Goal: Task Accomplishment & Management: Complete application form

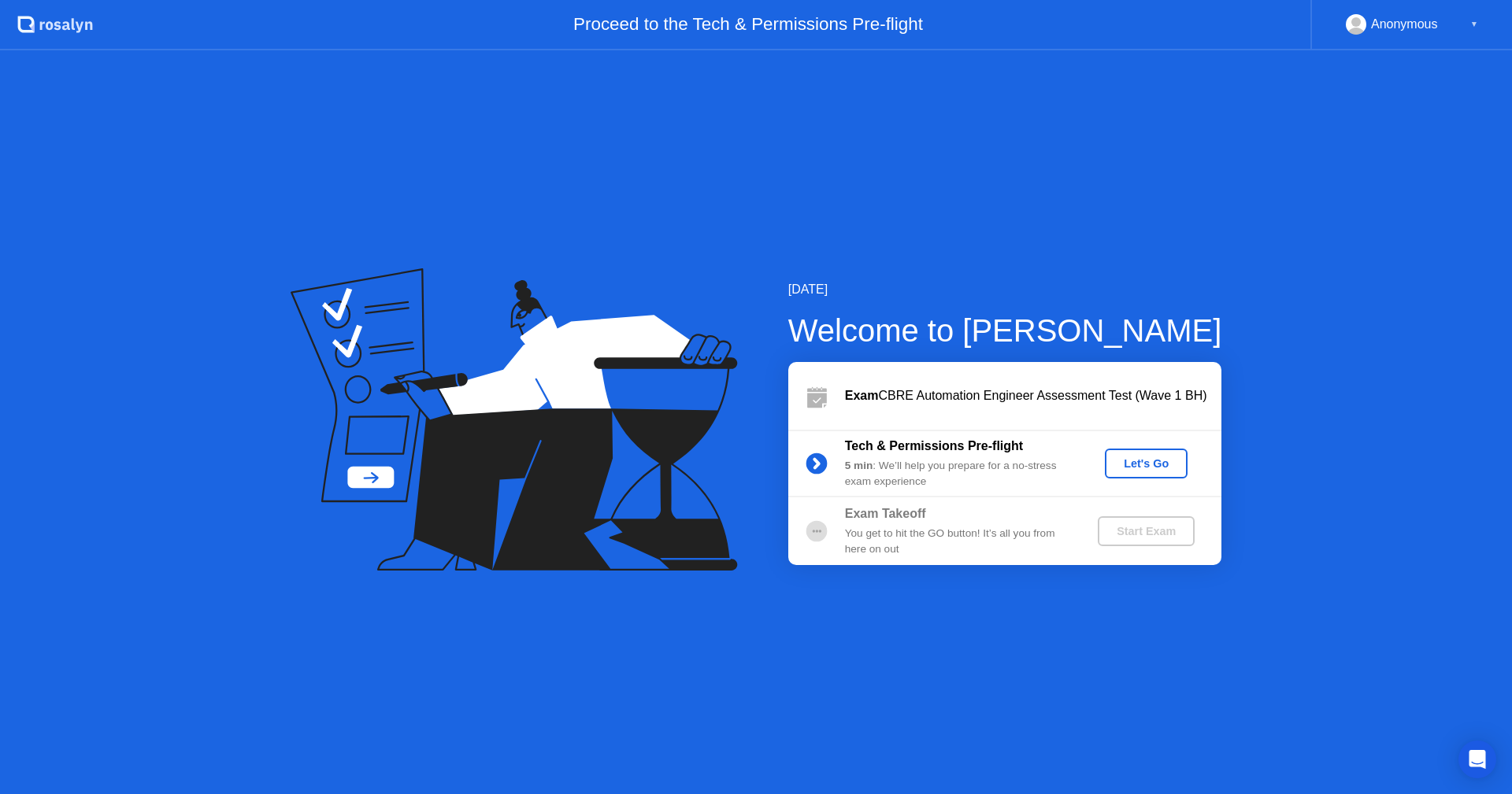
click at [1139, 463] on div "Let's Go" at bounding box center [1146, 463] width 70 height 12
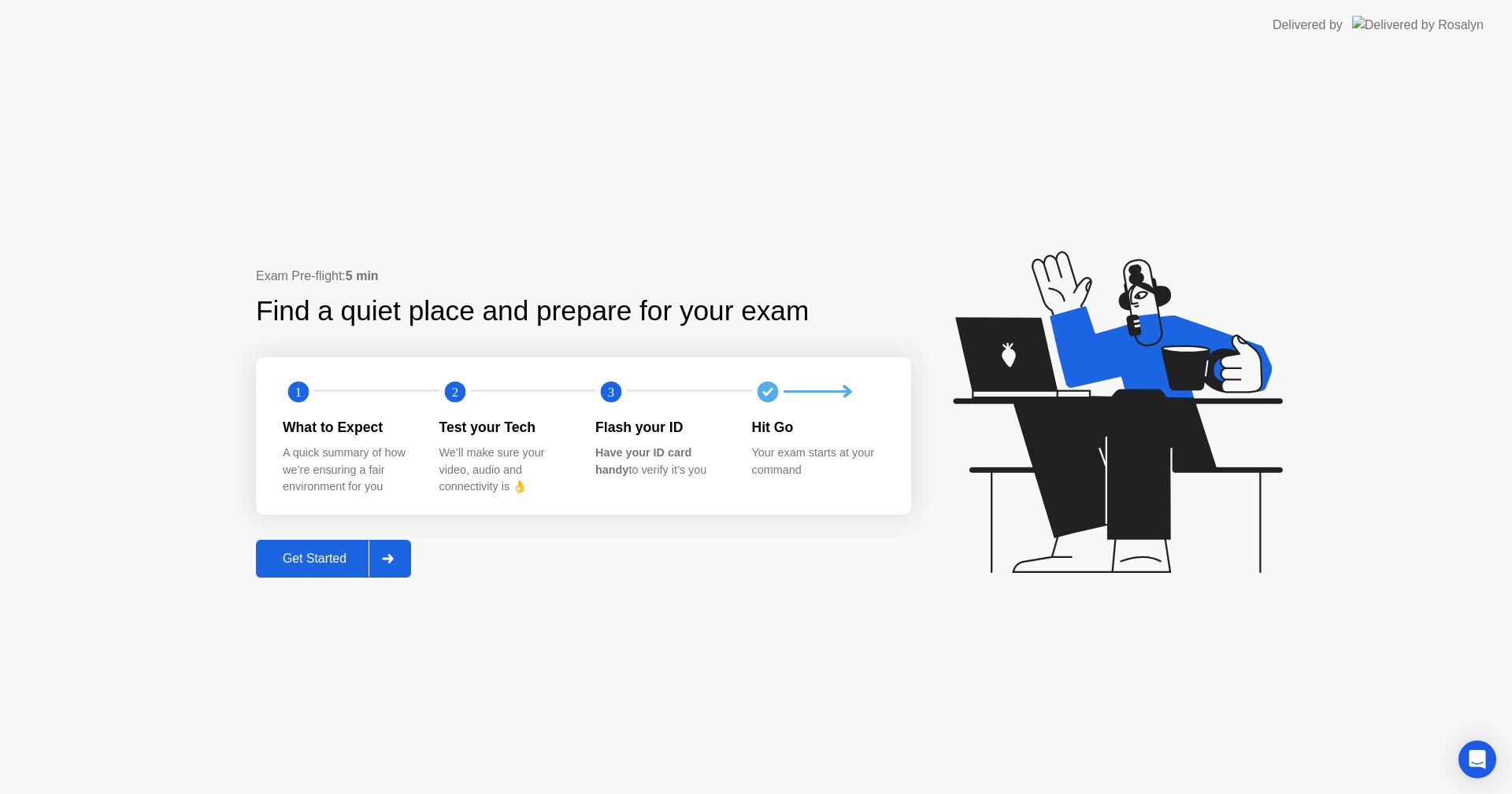
click at [311, 560] on div "Get Started" at bounding box center [315, 559] width 108 height 14
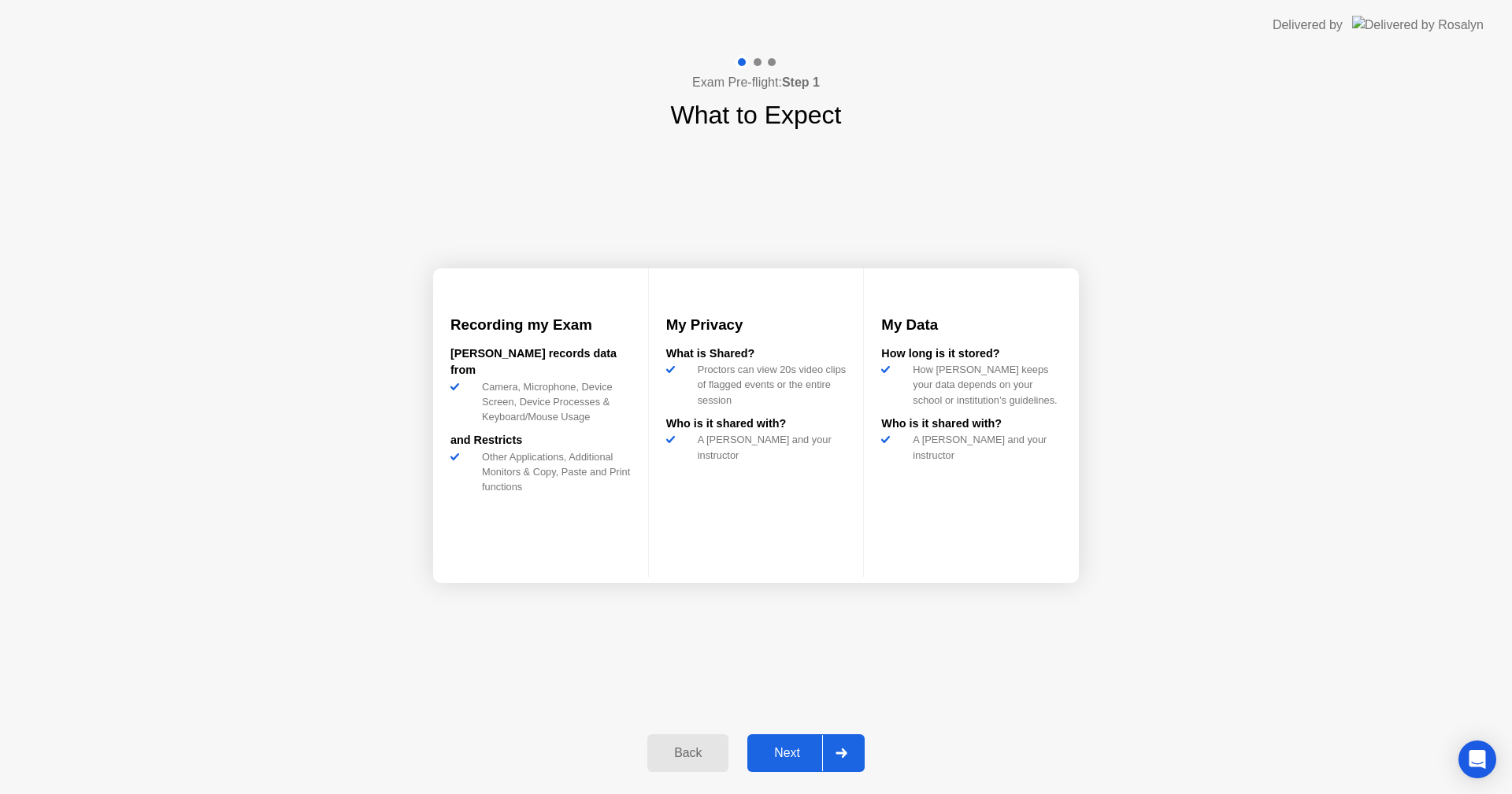
click at [779, 755] on div "Next" at bounding box center [787, 753] width 70 height 14
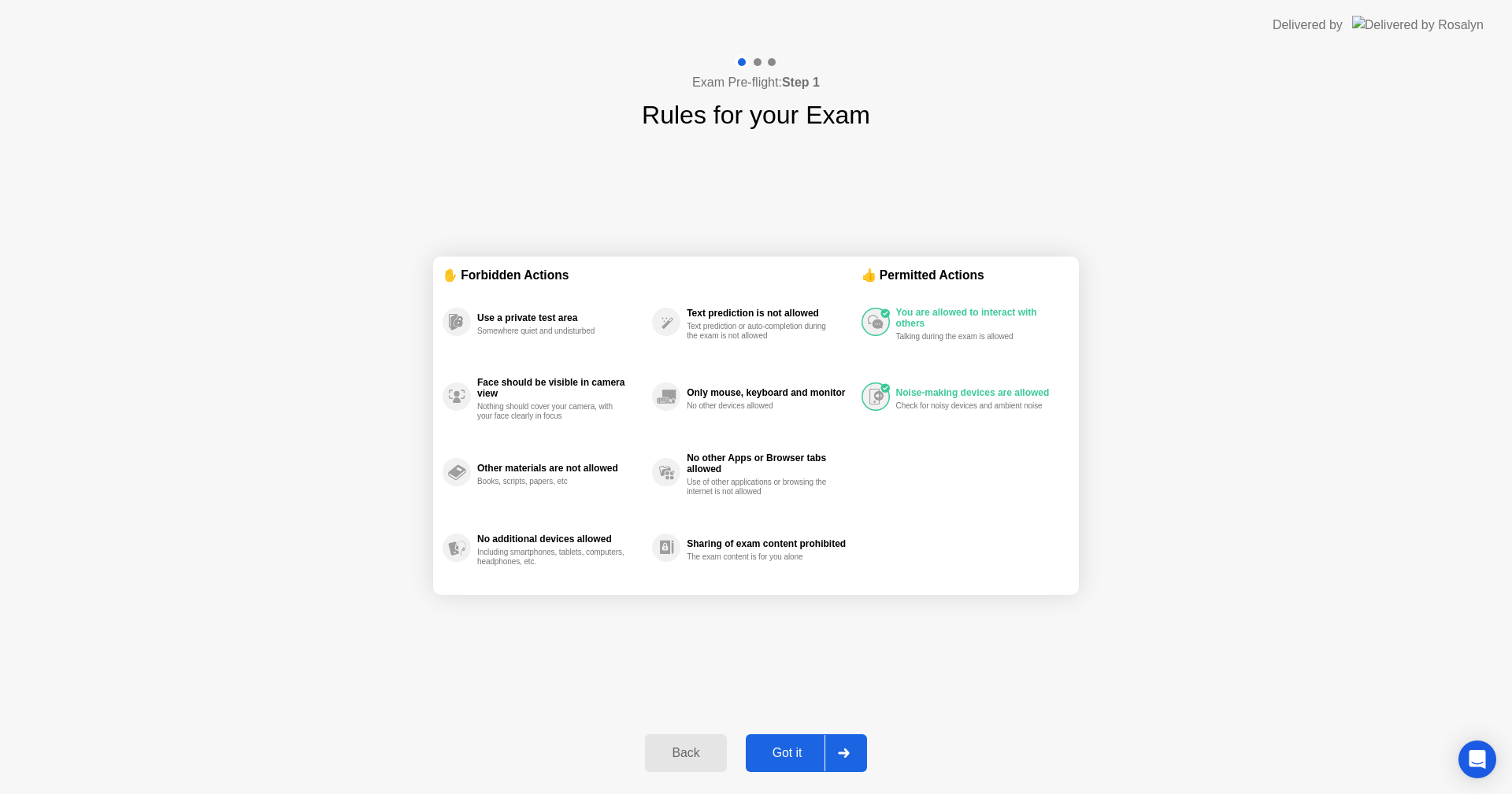
click at [787, 755] on div "Got it" at bounding box center [787, 753] width 74 height 14
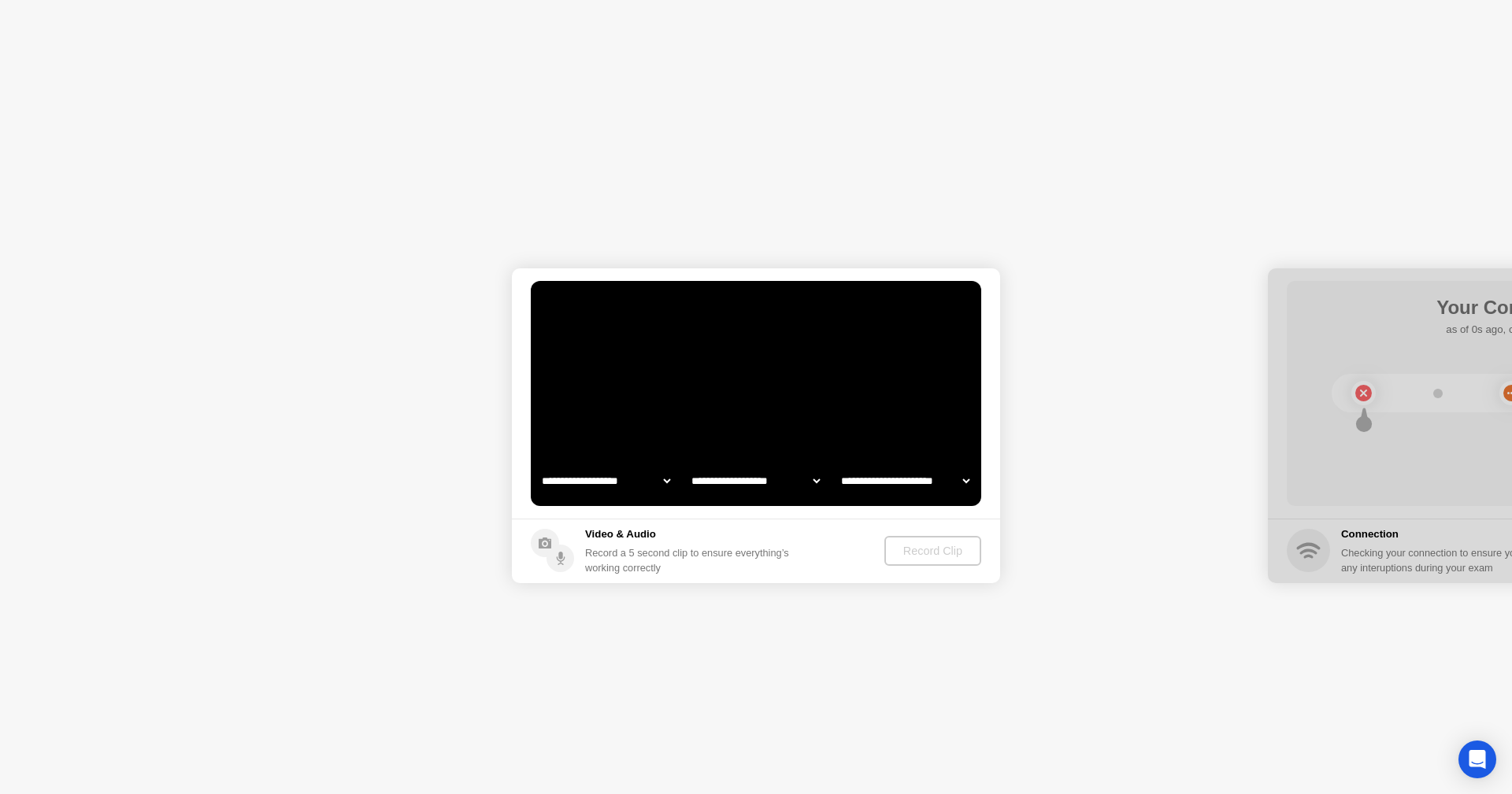
select select "**********"
select select "*******"
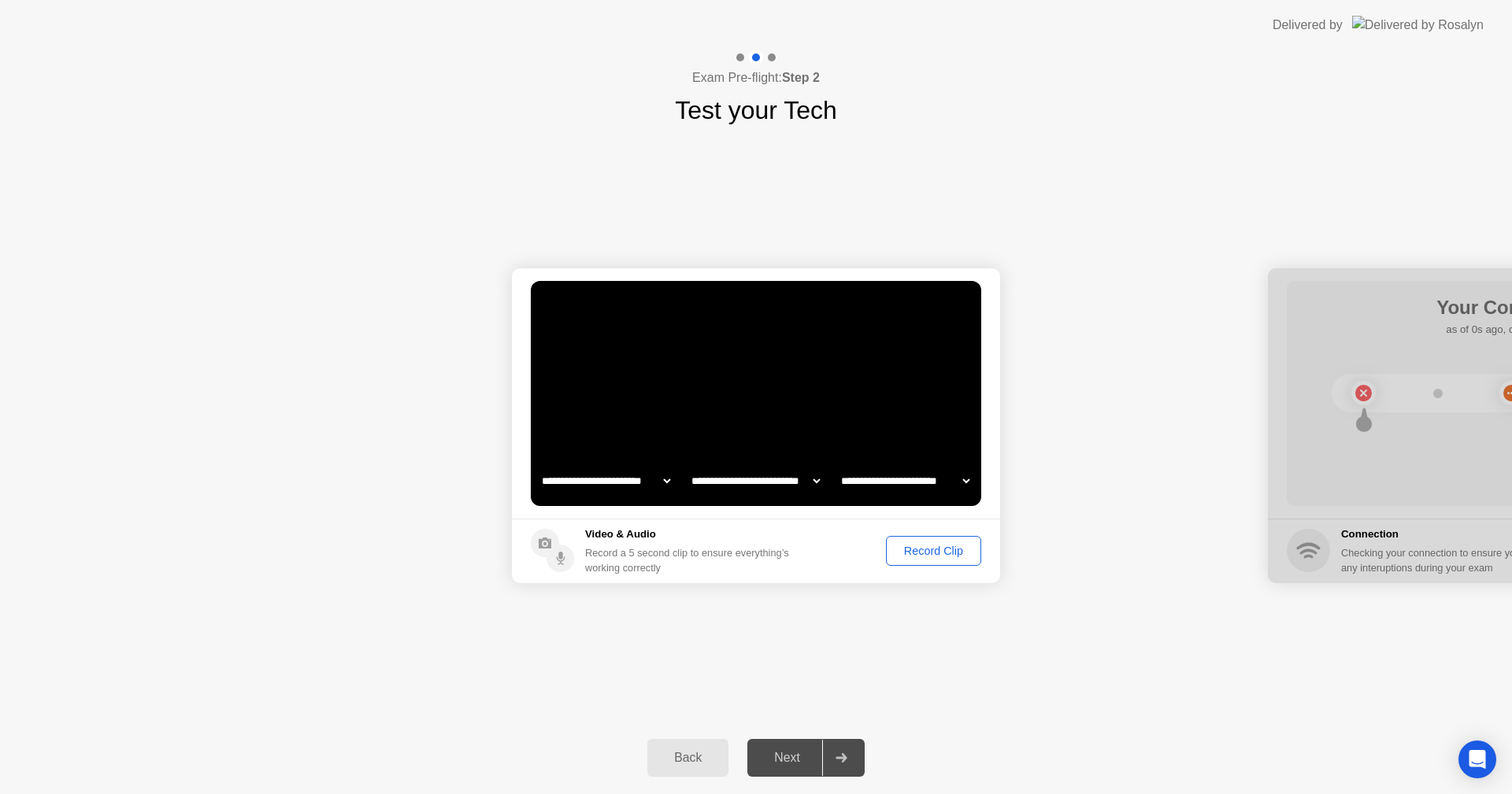
click at [936, 548] on div "Record Clip" at bounding box center [933, 550] width 84 height 12
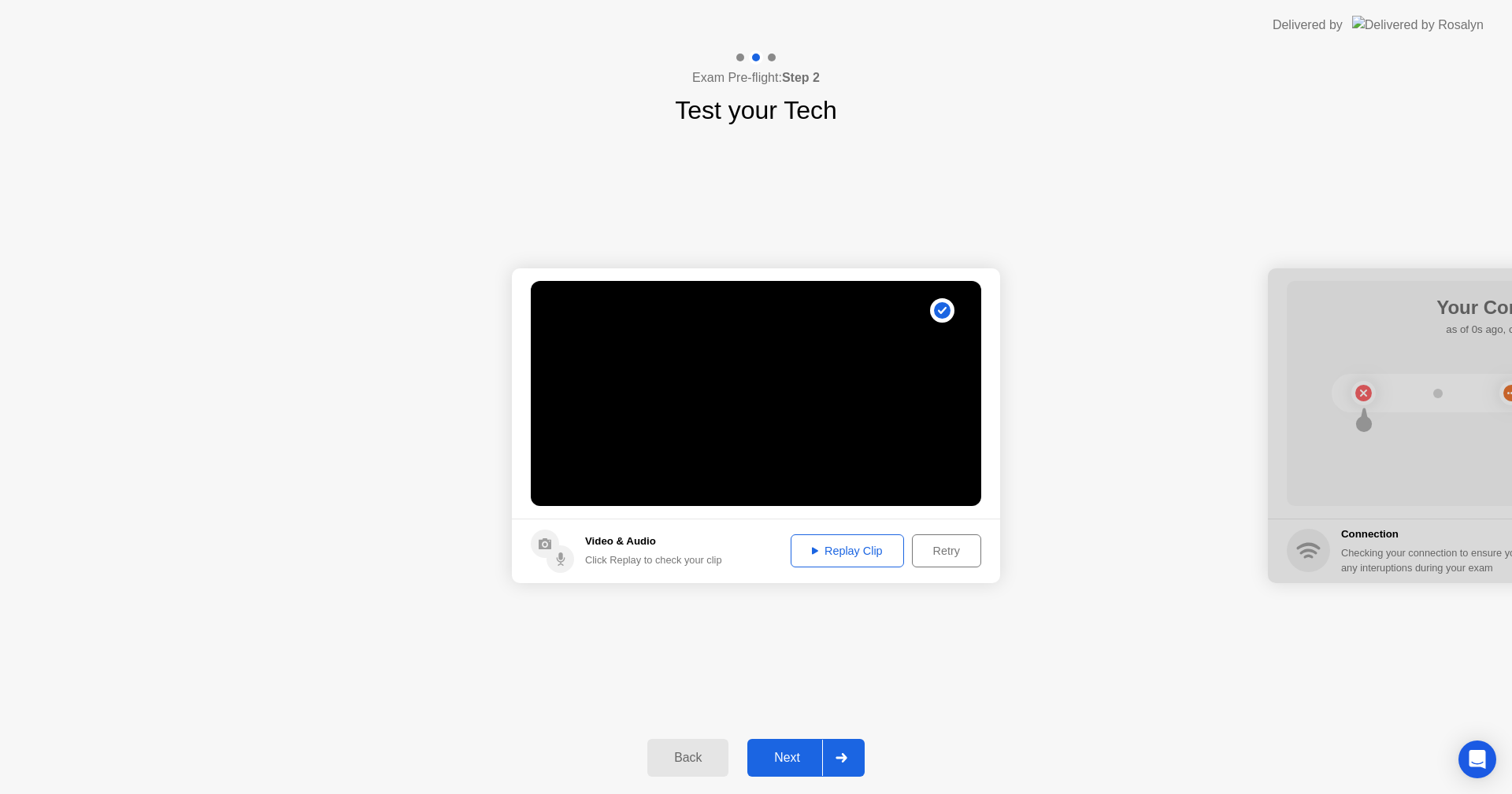
click at [846, 540] on button "Replay Clip" at bounding box center [847, 550] width 114 height 33
click at [830, 549] on div "Replay Clip" at bounding box center [847, 550] width 102 height 12
click at [784, 753] on div "Next" at bounding box center [787, 758] width 70 height 14
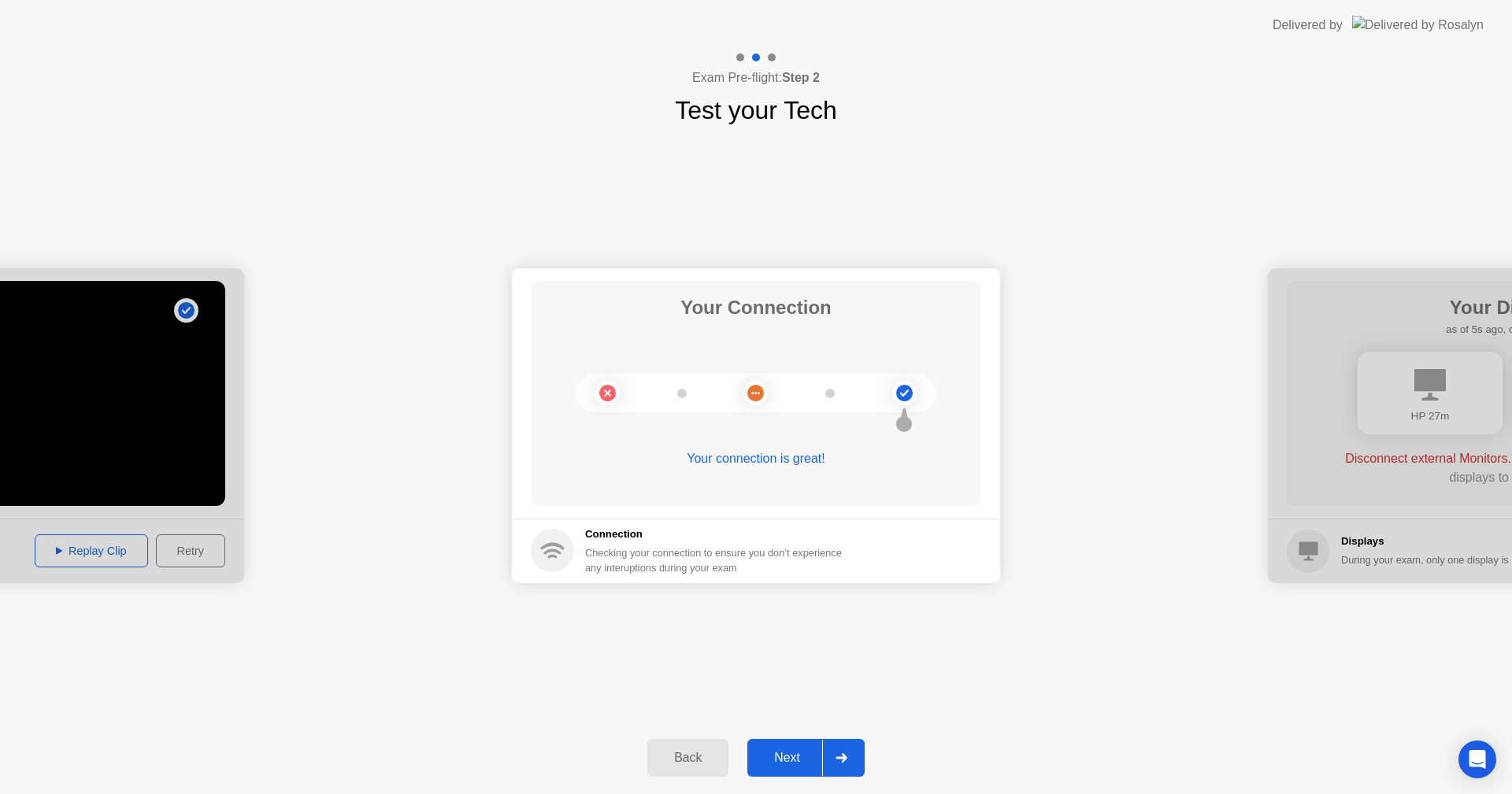
click at [183, 550] on div at bounding box center [-1, 425] width 488 height 315
click at [790, 760] on div "Next" at bounding box center [787, 758] width 70 height 14
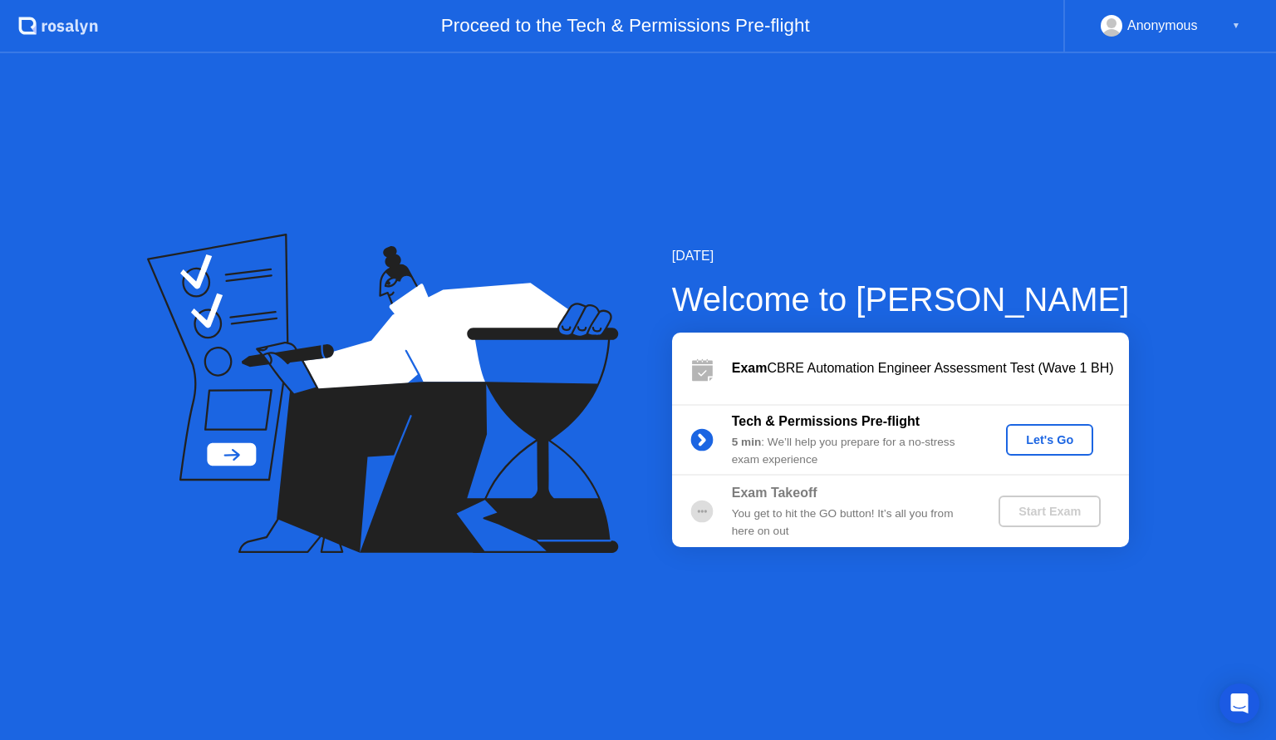
click at [1029, 440] on div "Let's Go" at bounding box center [1050, 439] width 74 height 13
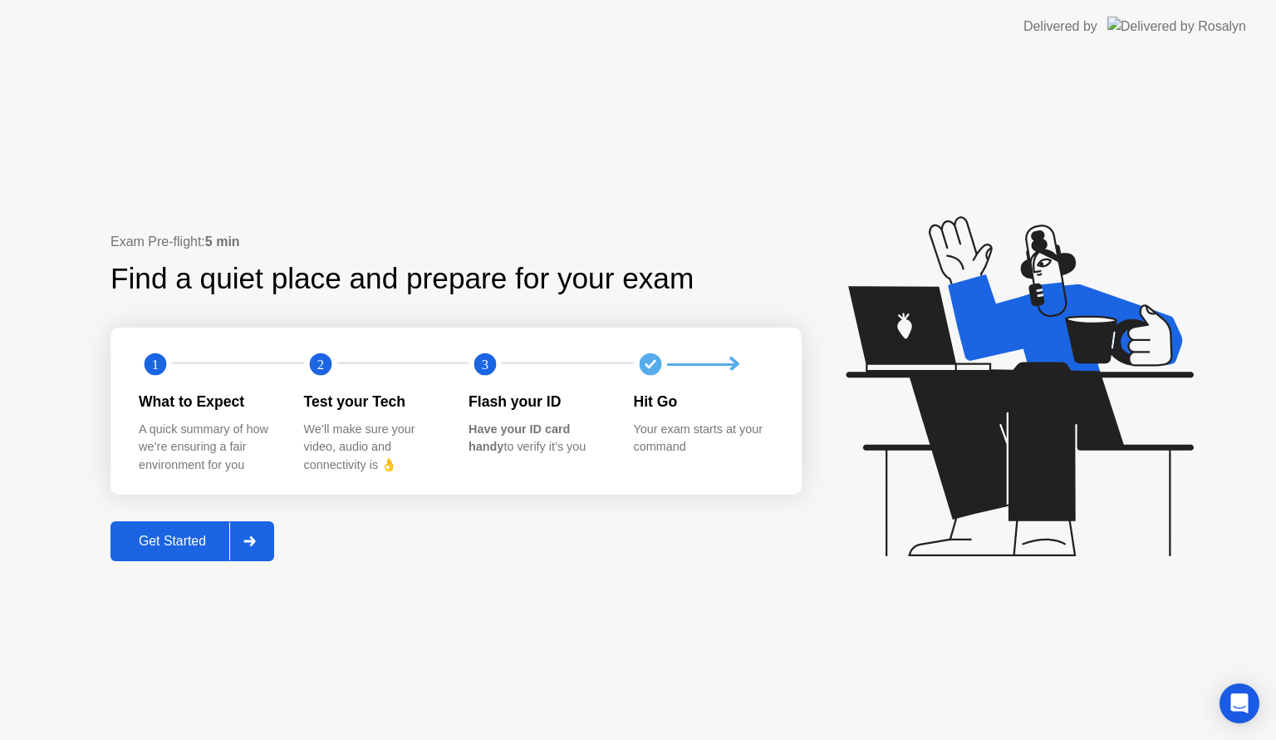
click at [175, 540] on div "Get Started" at bounding box center [173, 541] width 114 height 15
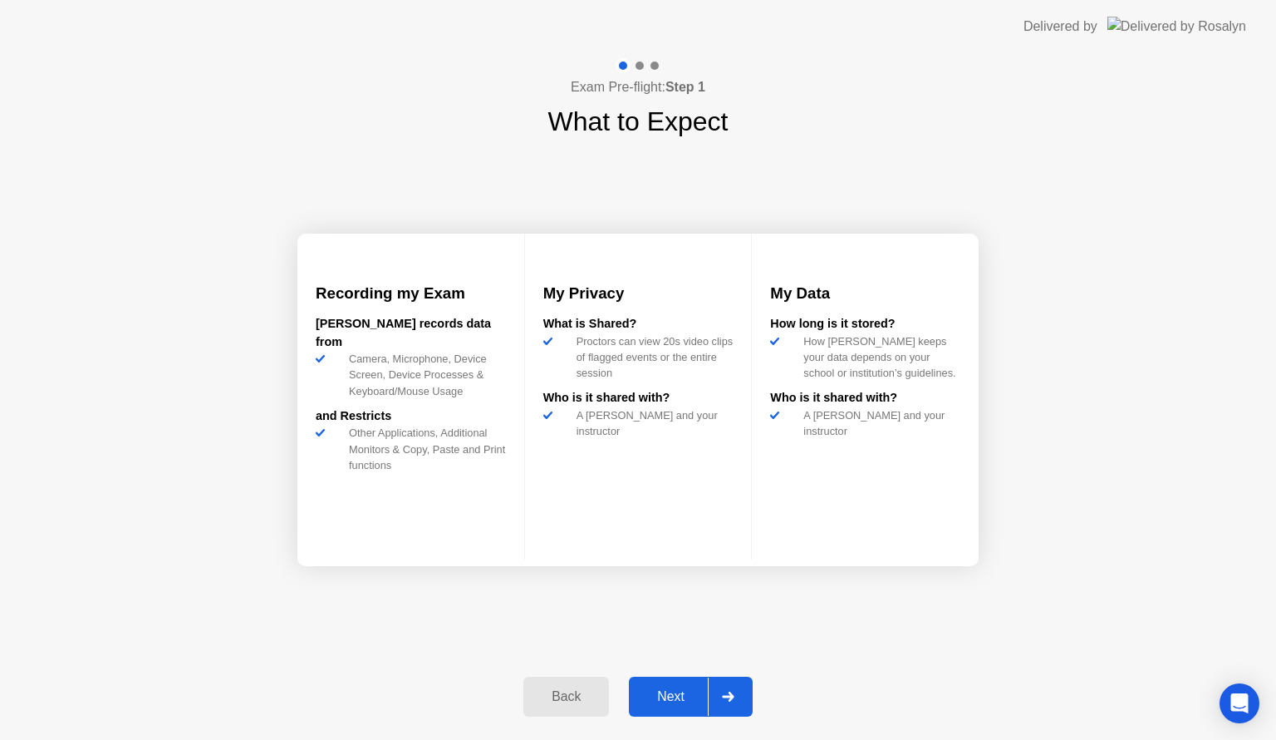
click at [668, 704] on div "Next" at bounding box center [671, 696] width 74 height 15
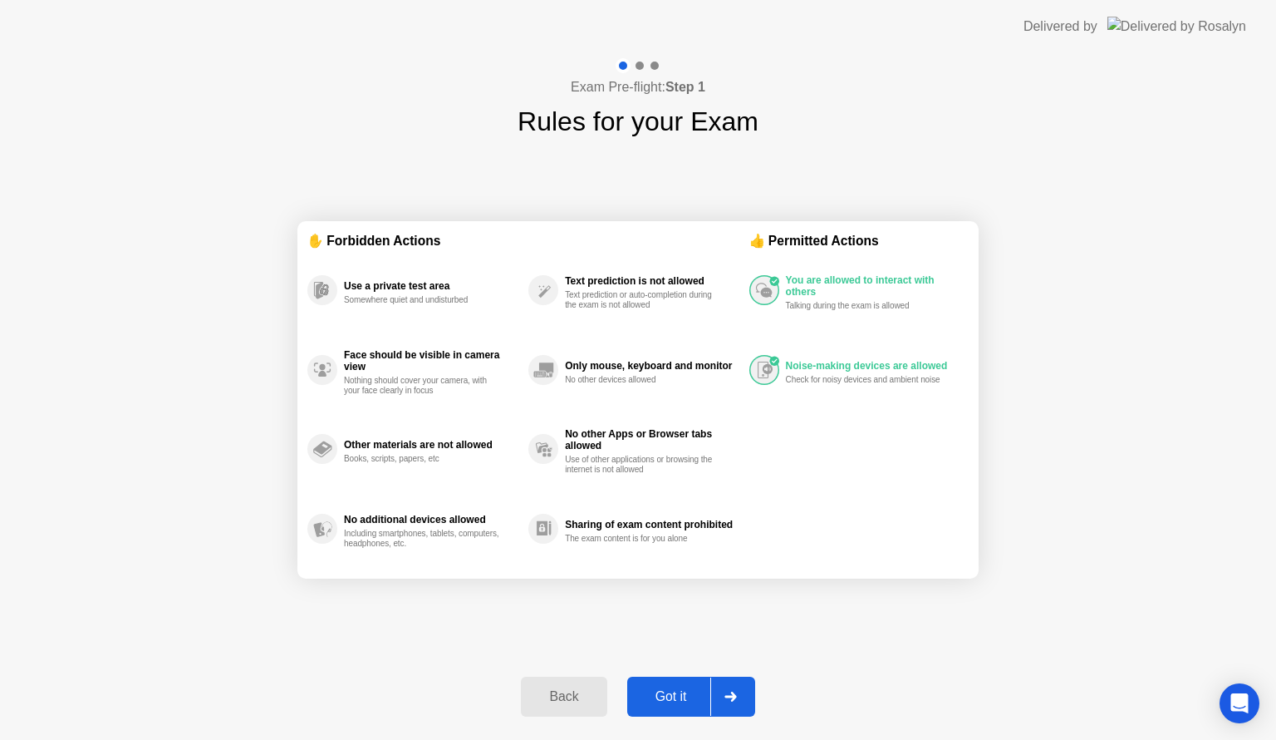
click at [654, 696] on div "Got it" at bounding box center [671, 696] width 78 height 15
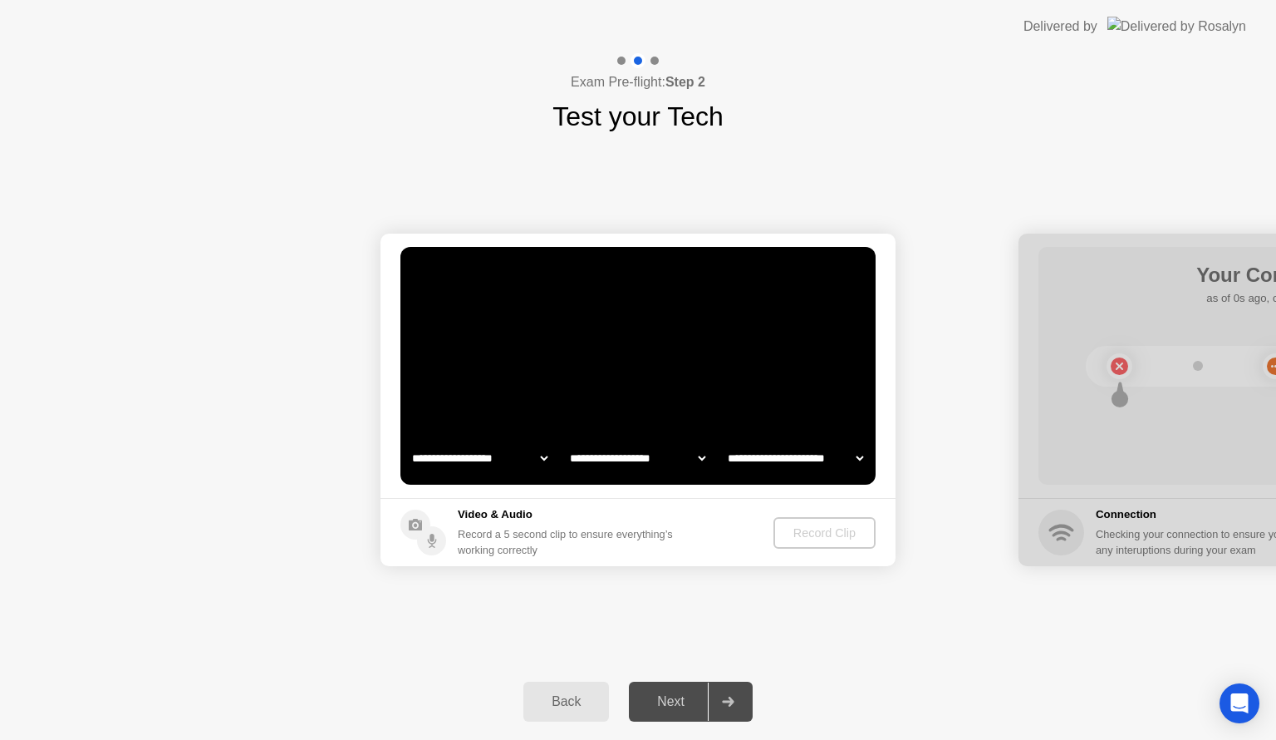
select select "**********"
select select "*******"
drag, startPoint x: 1157, startPoint y: 308, endPoint x: 1120, endPoint y: 273, distance: 51.1
click at [1158, 308] on div at bounding box center [1276, 400] width 515 height 332
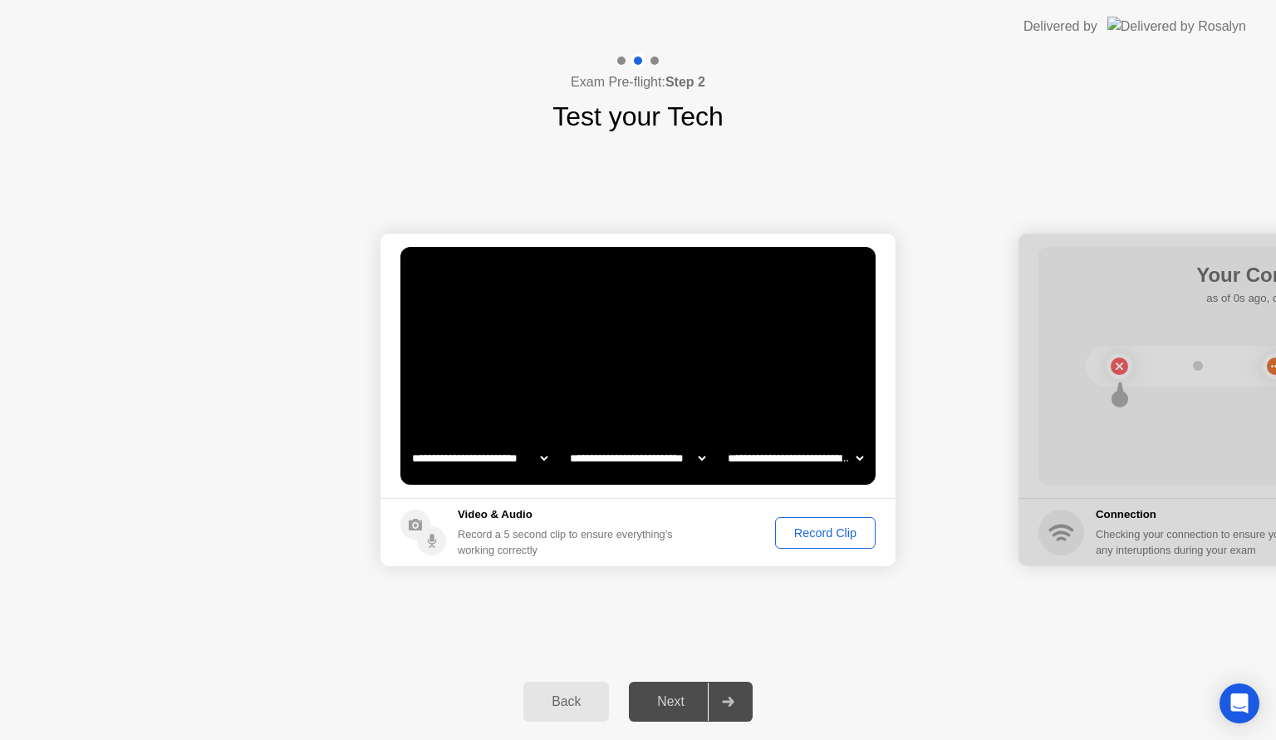
click at [828, 526] on div "Record Clip" at bounding box center [825, 532] width 89 height 13
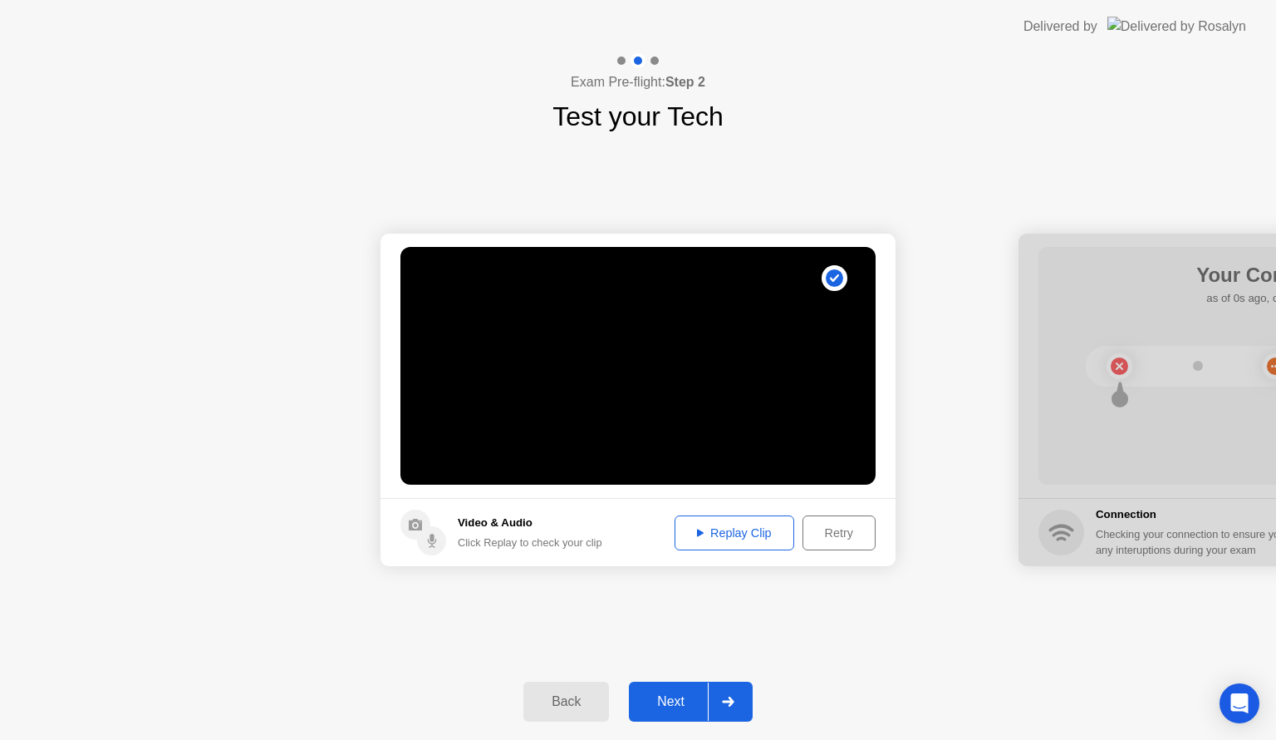
click at [742, 529] on div "Replay Clip" at bounding box center [735, 532] width 108 height 13
click at [745, 534] on div "Replay Clip" at bounding box center [735, 532] width 108 height 13
click at [731, 530] on div "Replay Clip" at bounding box center [735, 532] width 108 height 13
click at [663, 694] on div "Next" at bounding box center [671, 701] width 74 height 15
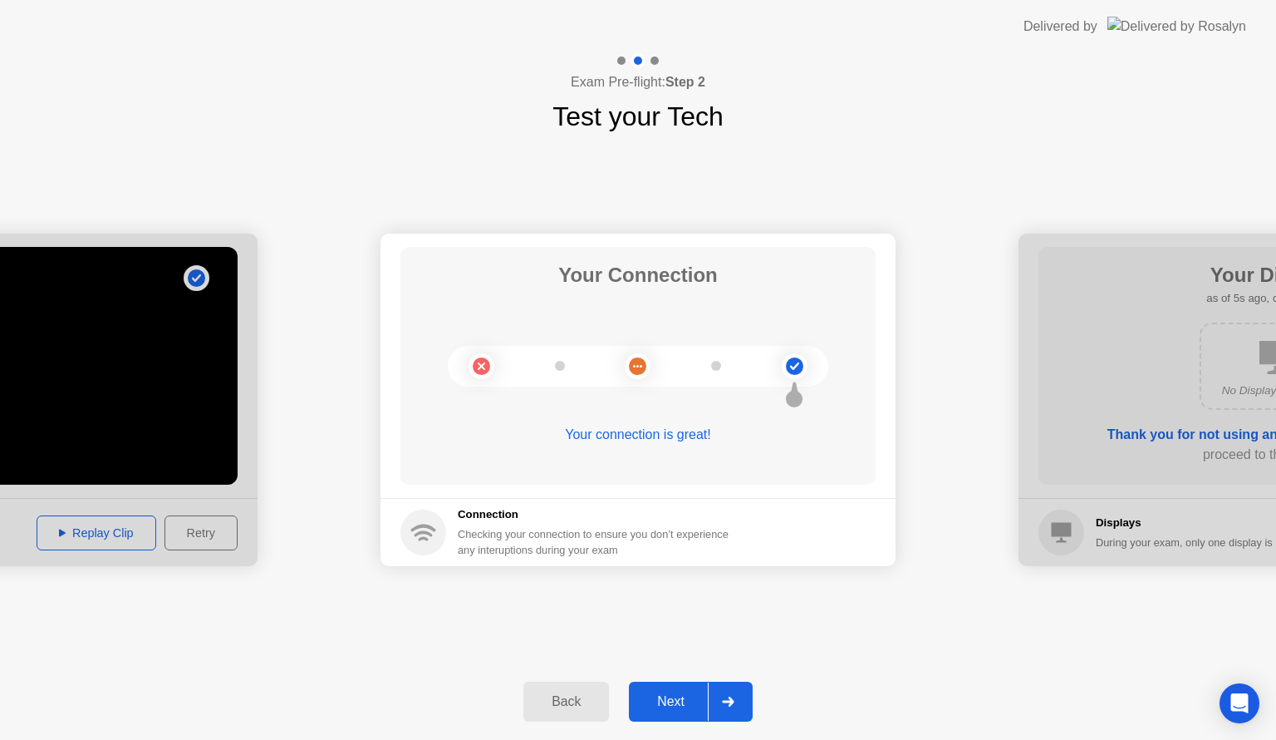
click at [674, 696] on div "Next" at bounding box center [671, 701] width 74 height 15
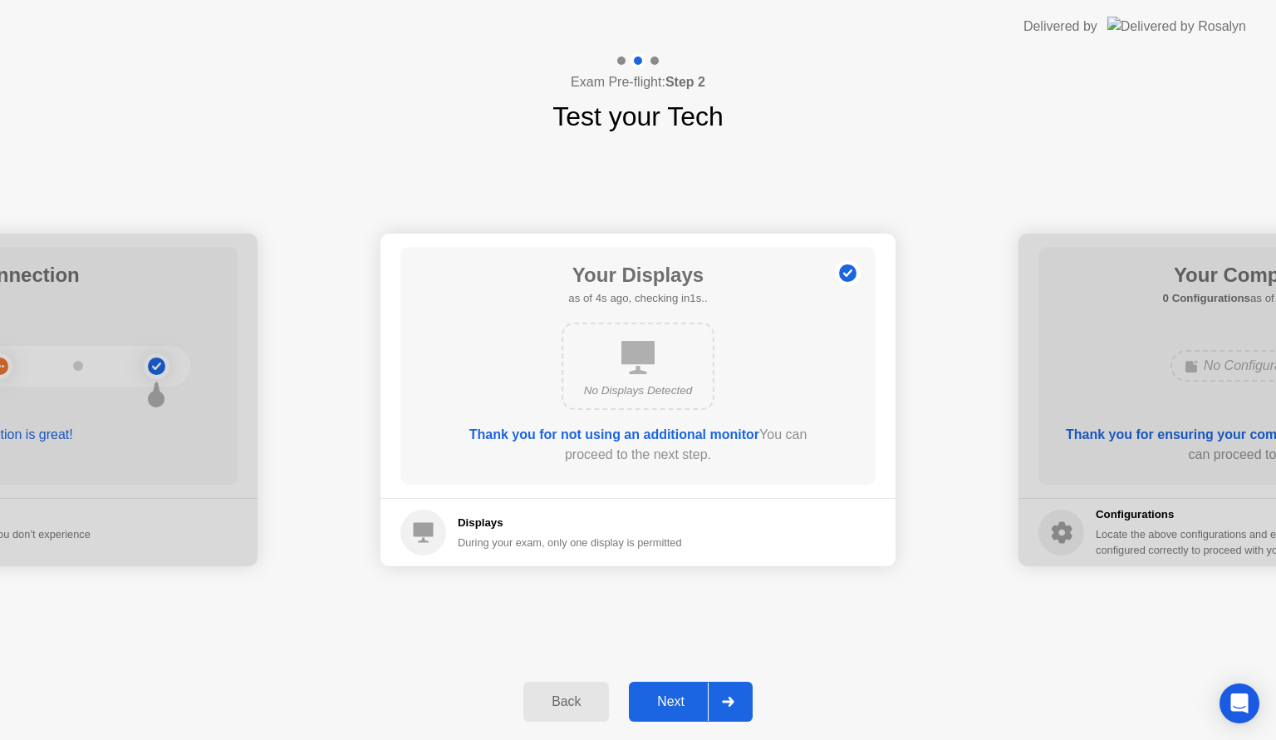
click at [671, 695] on div "Next" at bounding box center [671, 701] width 74 height 15
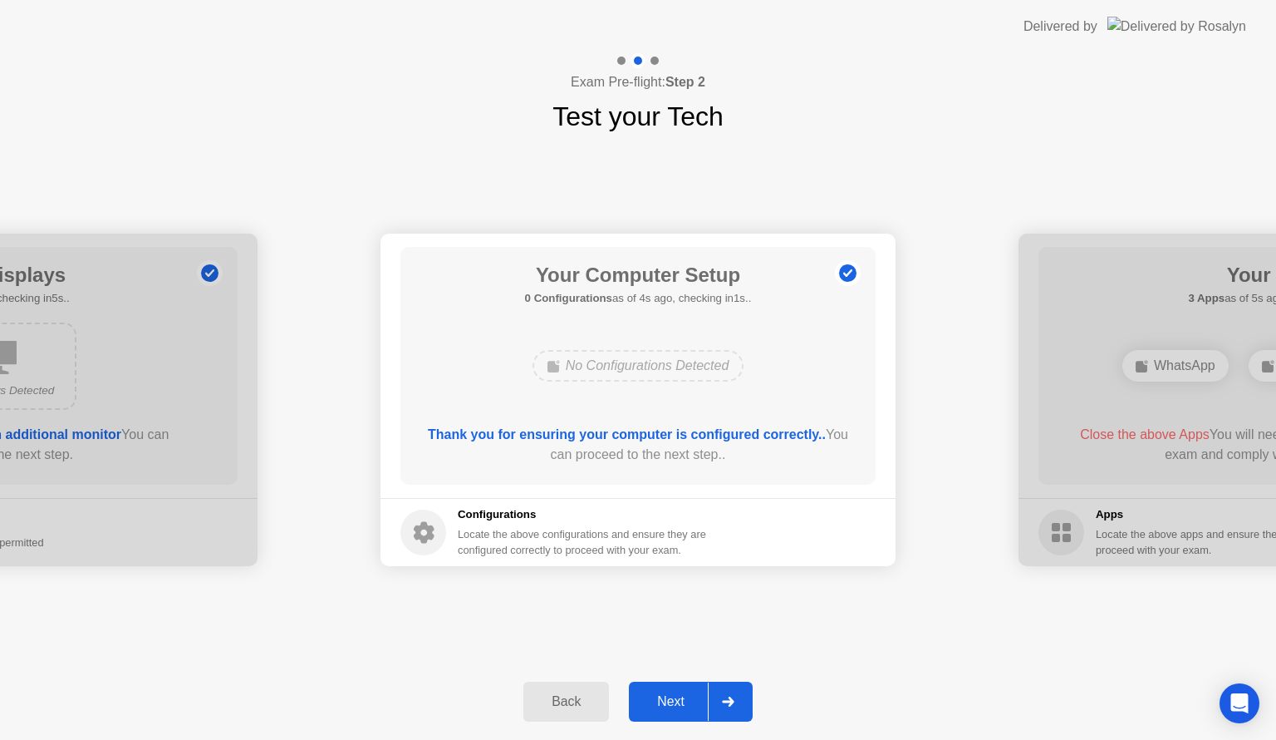
click at [678, 699] on div "Next" at bounding box center [671, 701] width 74 height 15
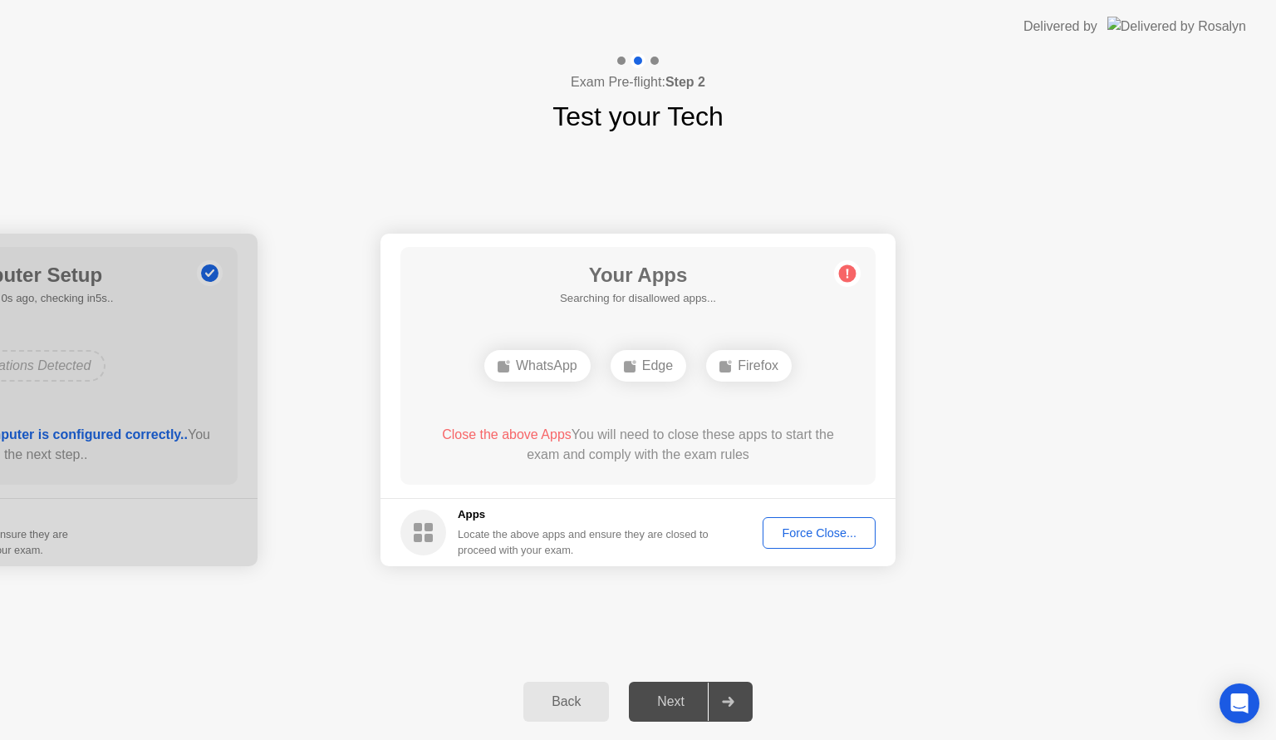
click at [833, 529] on div "Force Close..." at bounding box center [819, 532] width 101 height 13
click at [824, 532] on div "Force Close..." at bounding box center [819, 532] width 101 height 13
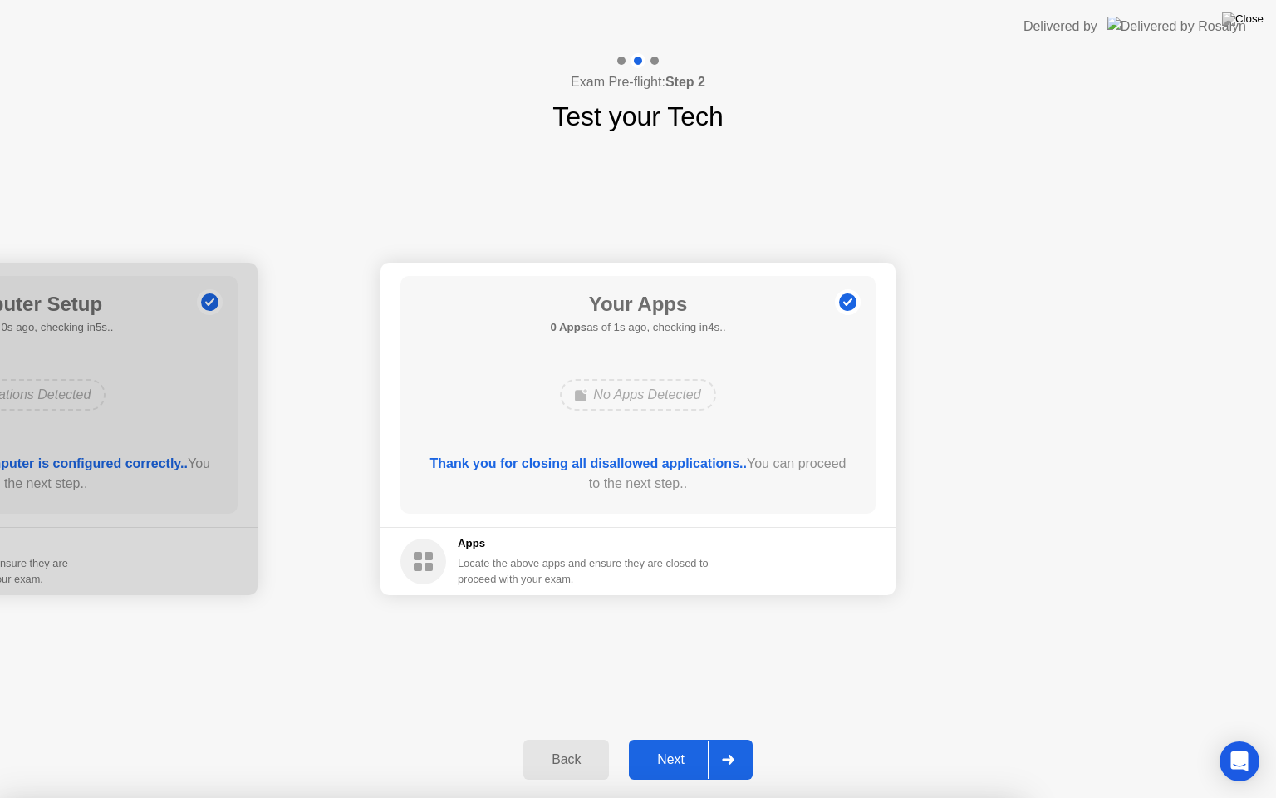
click at [671, 739] on div "Next" at bounding box center [671, 759] width 74 height 15
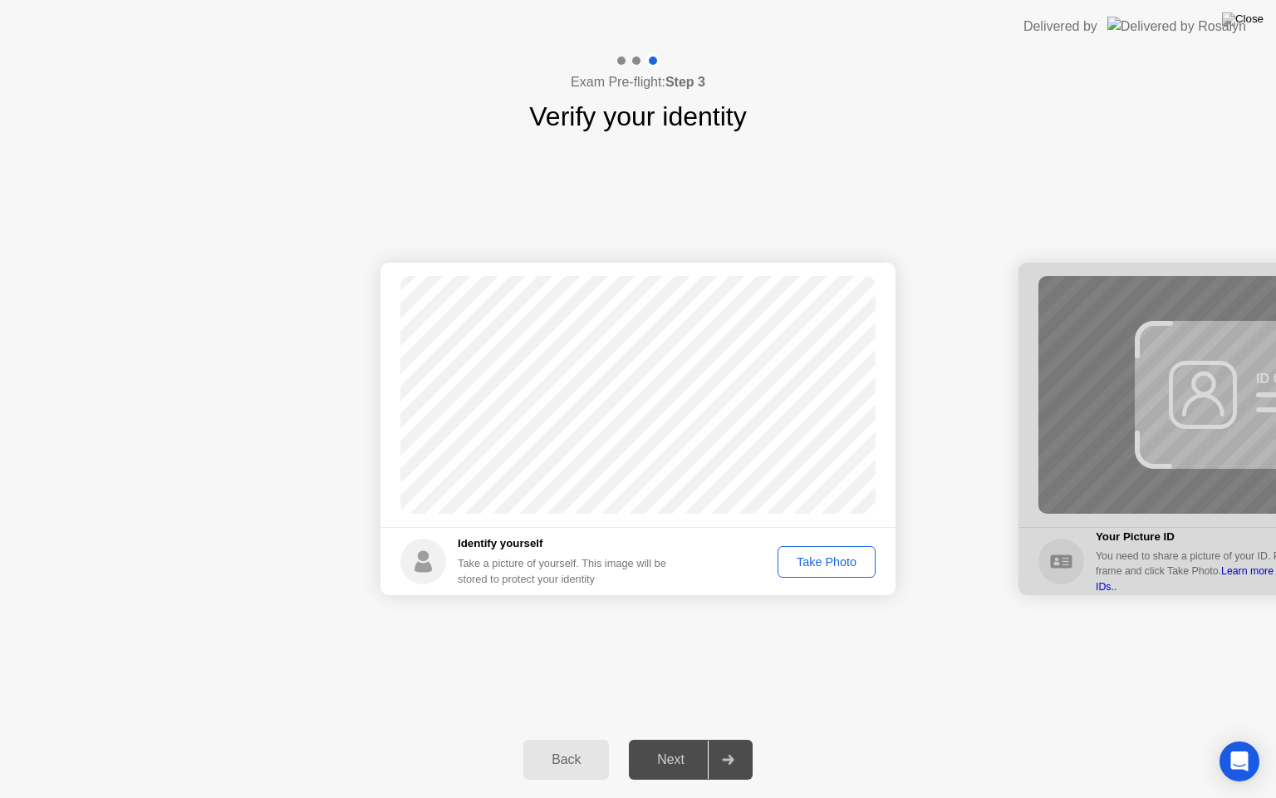
click at [826, 558] on div "Take Photo" at bounding box center [827, 561] width 86 height 13
click at [669, 739] on div "Next" at bounding box center [671, 759] width 74 height 15
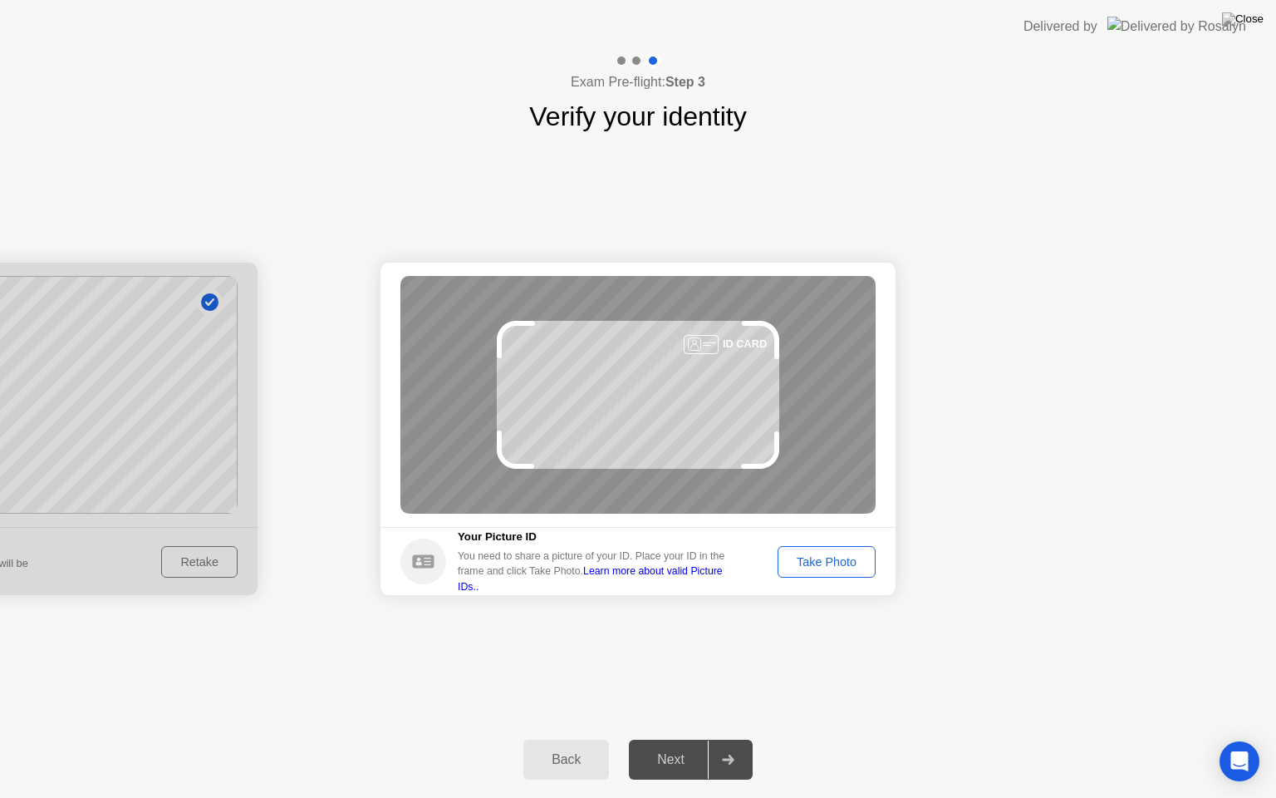
click at [799, 568] on div "Take Photo" at bounding box center [827, 561] width 86 height 13
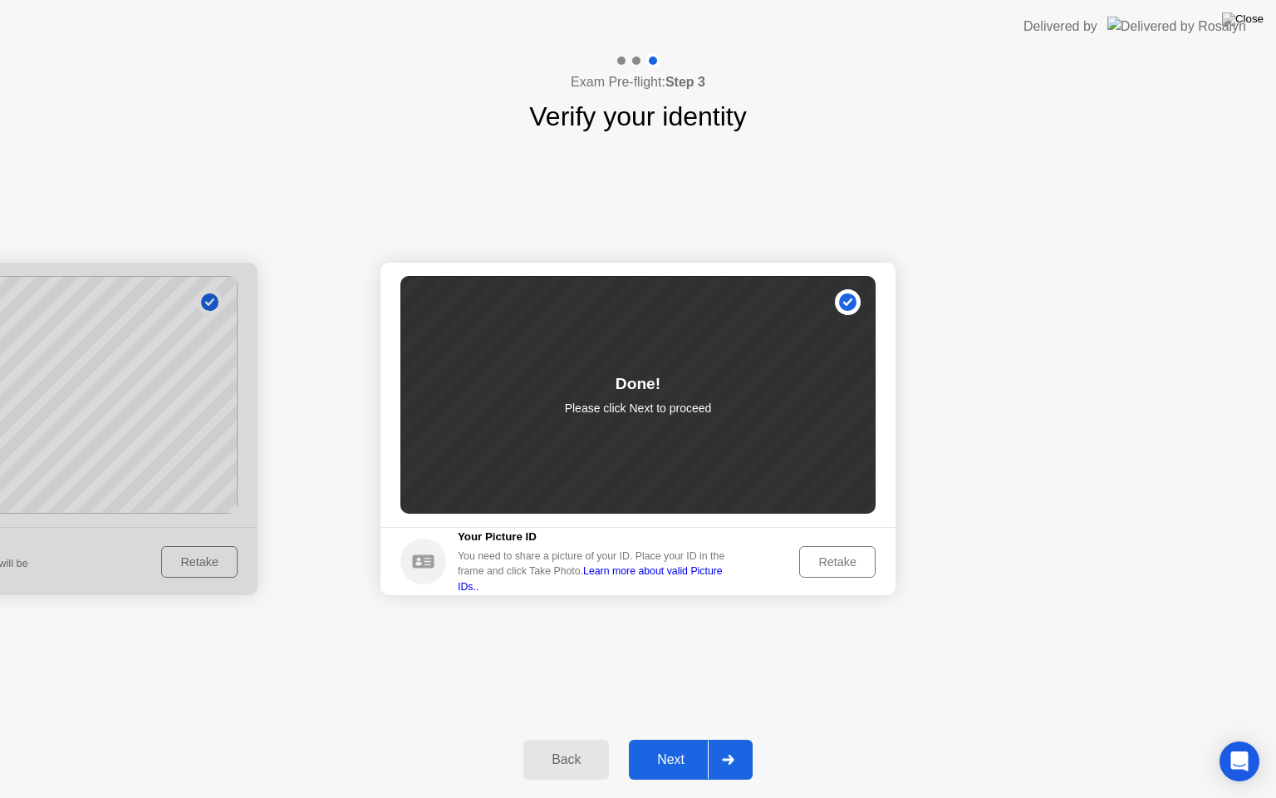
click at [656, 739] on div "Next" at bounding box center [671, 759] width 74 height 15
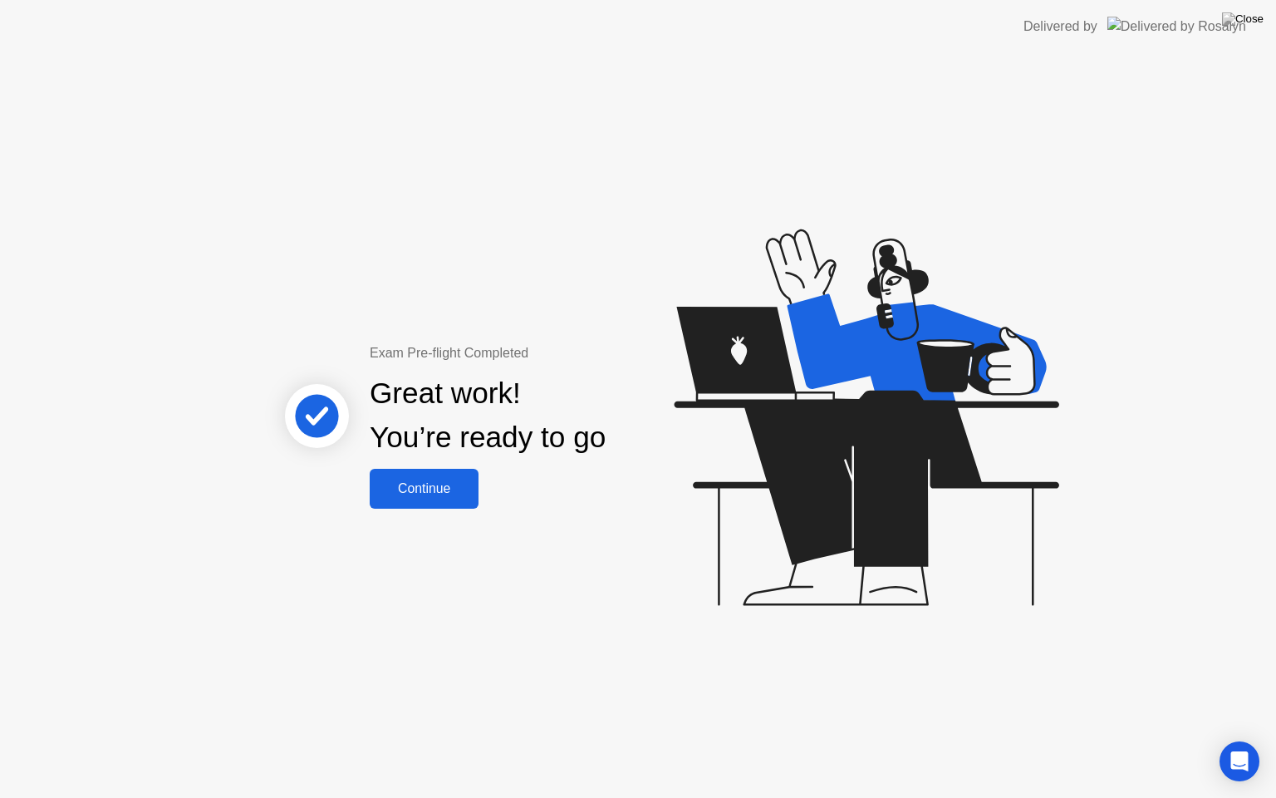
click at [449, 481] on div "Continue" at bounding box center [424, 488] width 99 height 15
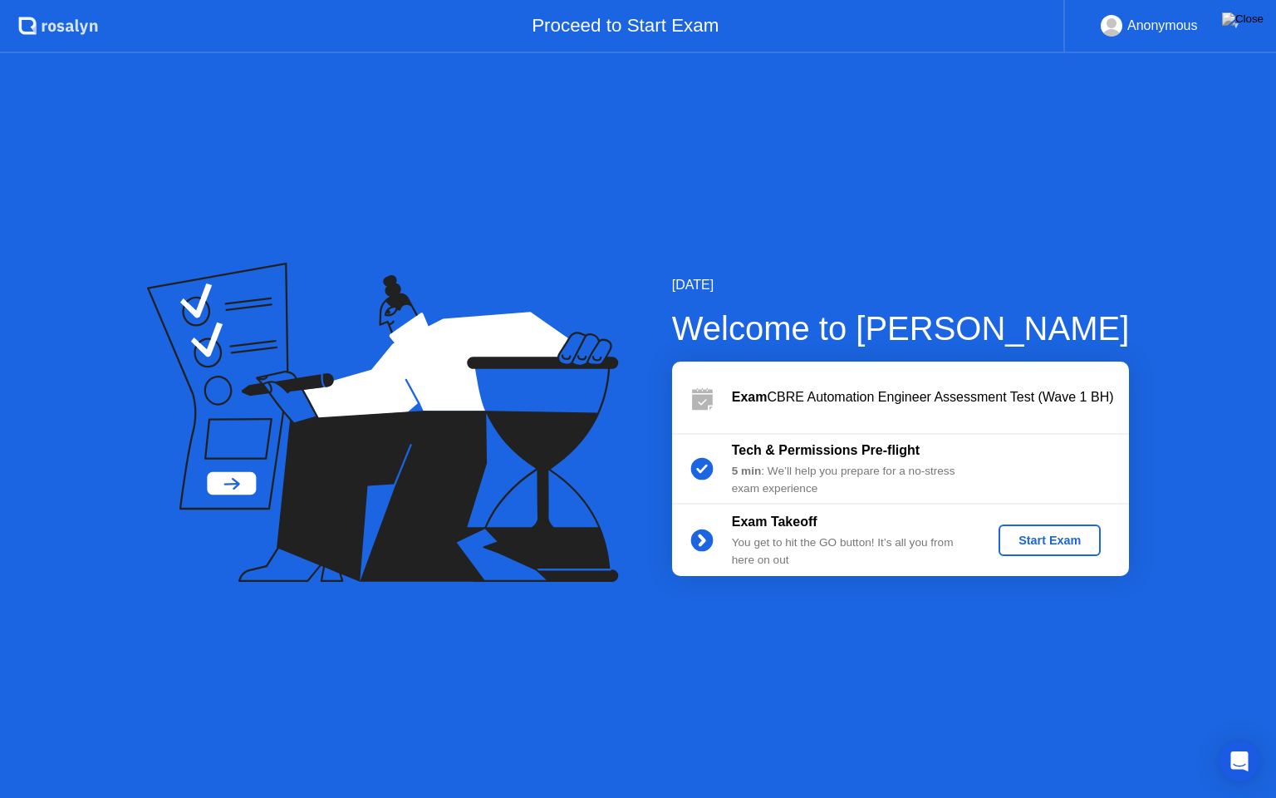
click at [1056, 534] on div "Start Exam" at bounding box center [1050, 540] width 89 height 13
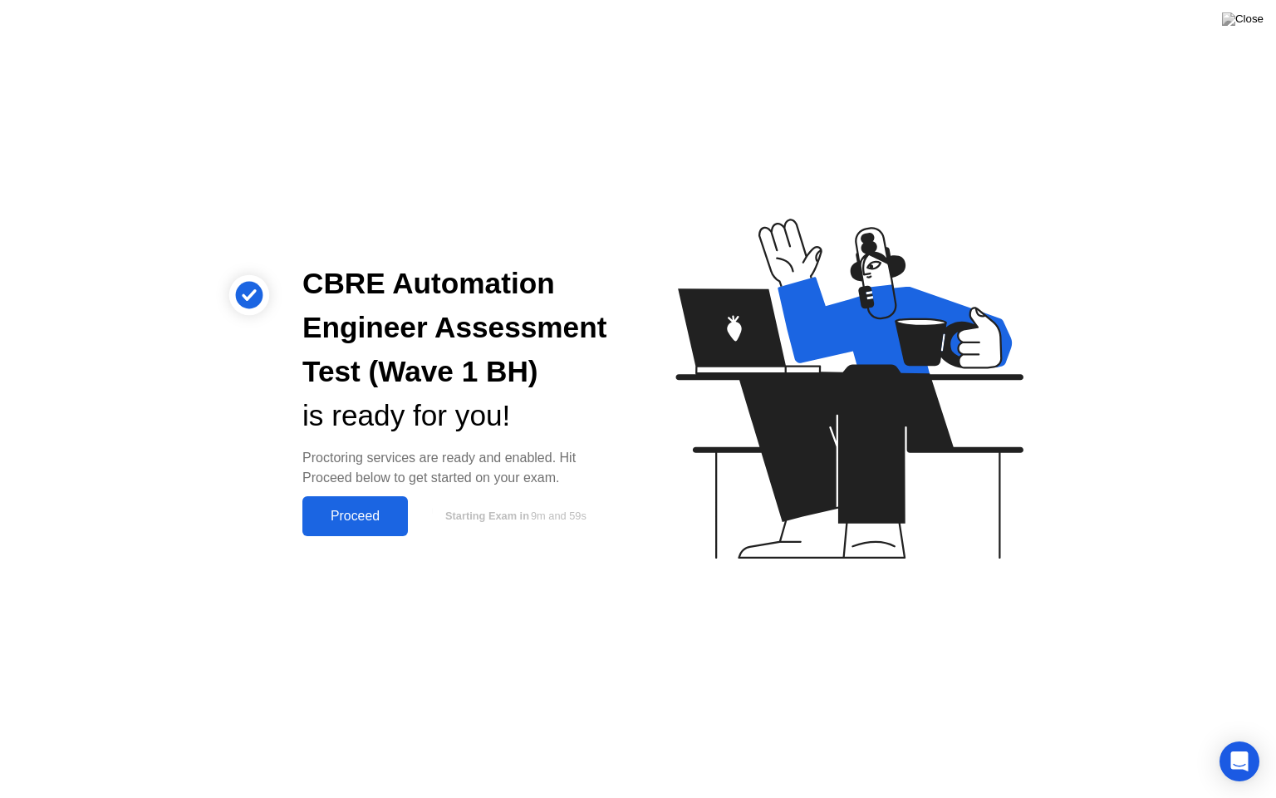
click at [373, 509] on div "Proceed" at bounding box center [355, 516] width 96 height 15
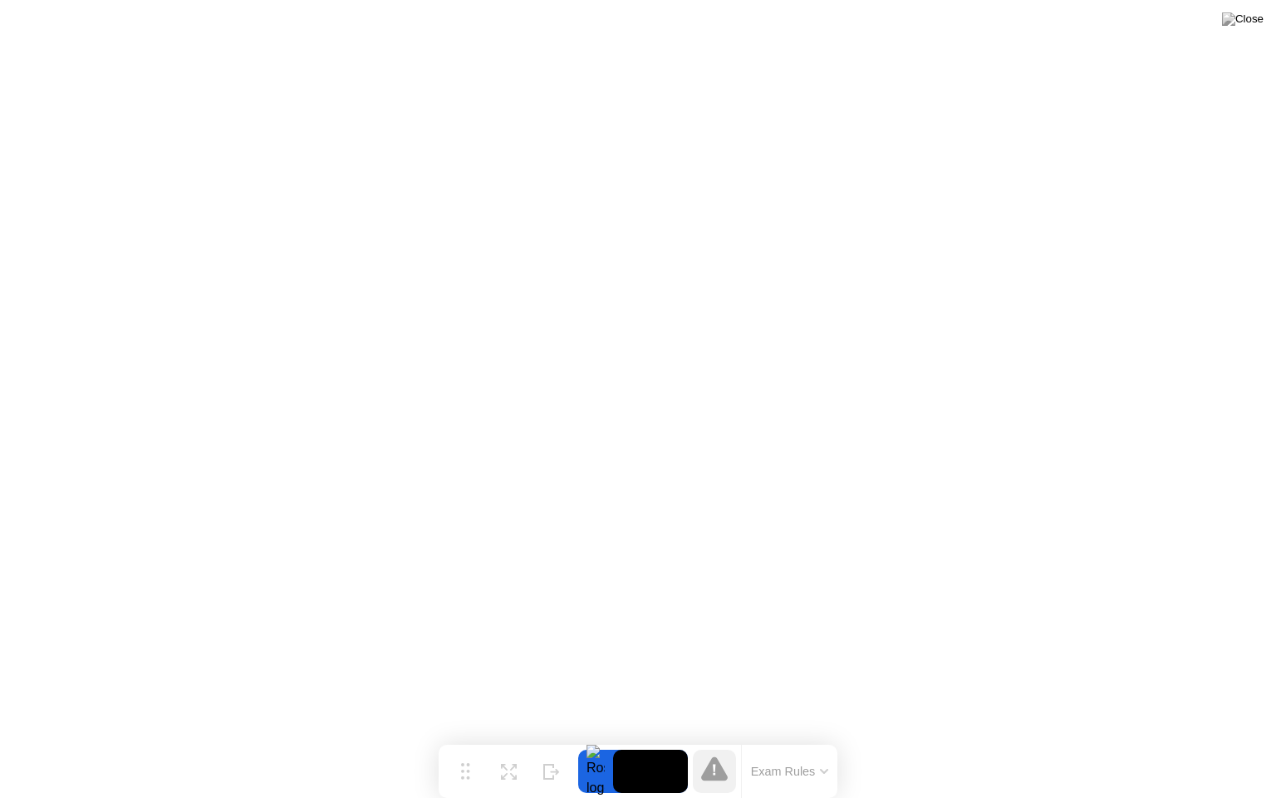
click at [791, 739] on button "Exam Rules" at bounding box center [790, 771] width 88 height 15
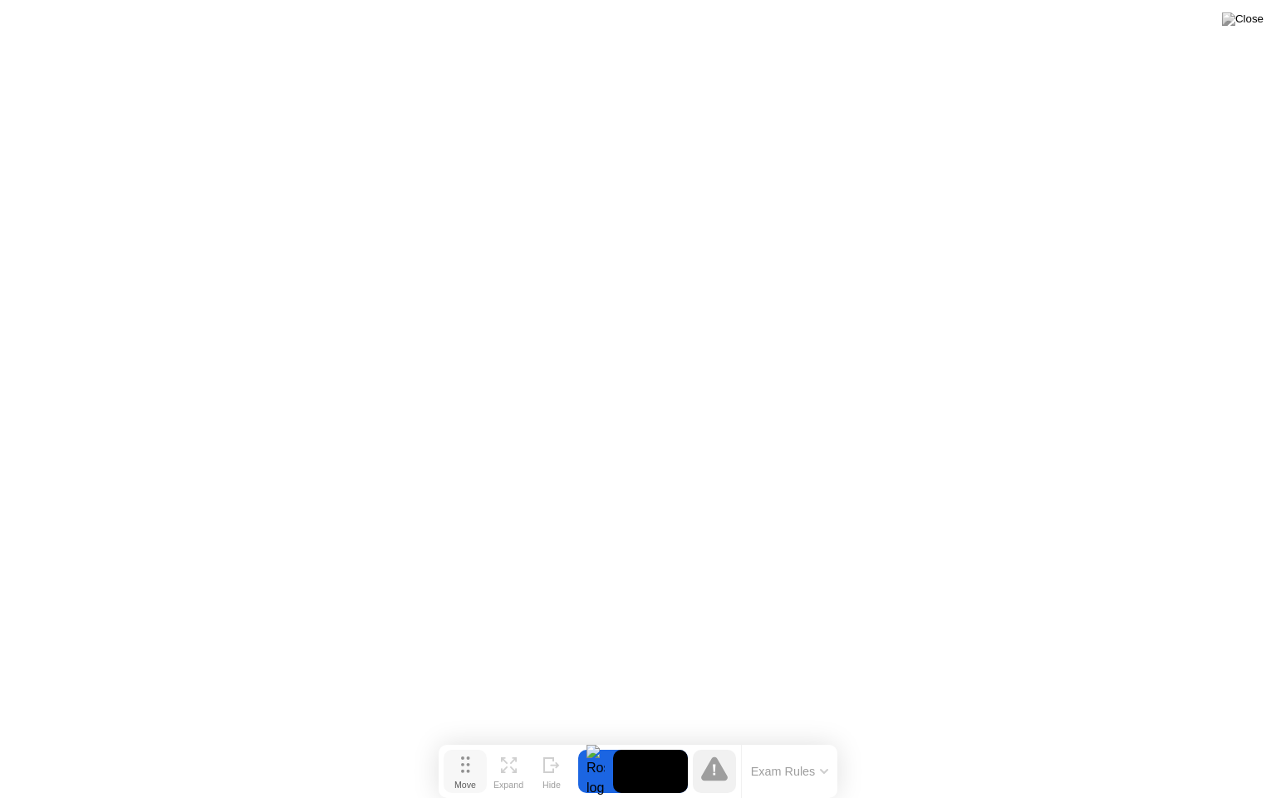
click at [475, 739] on button "Move" at bounding box center [465, 771] width 43 height 43
click at [469, 739] on icon at bounding box center [465, 764] width 9 height 17
click at [509, 739] on icon at bounding box center [509, 765] width 16 height 16
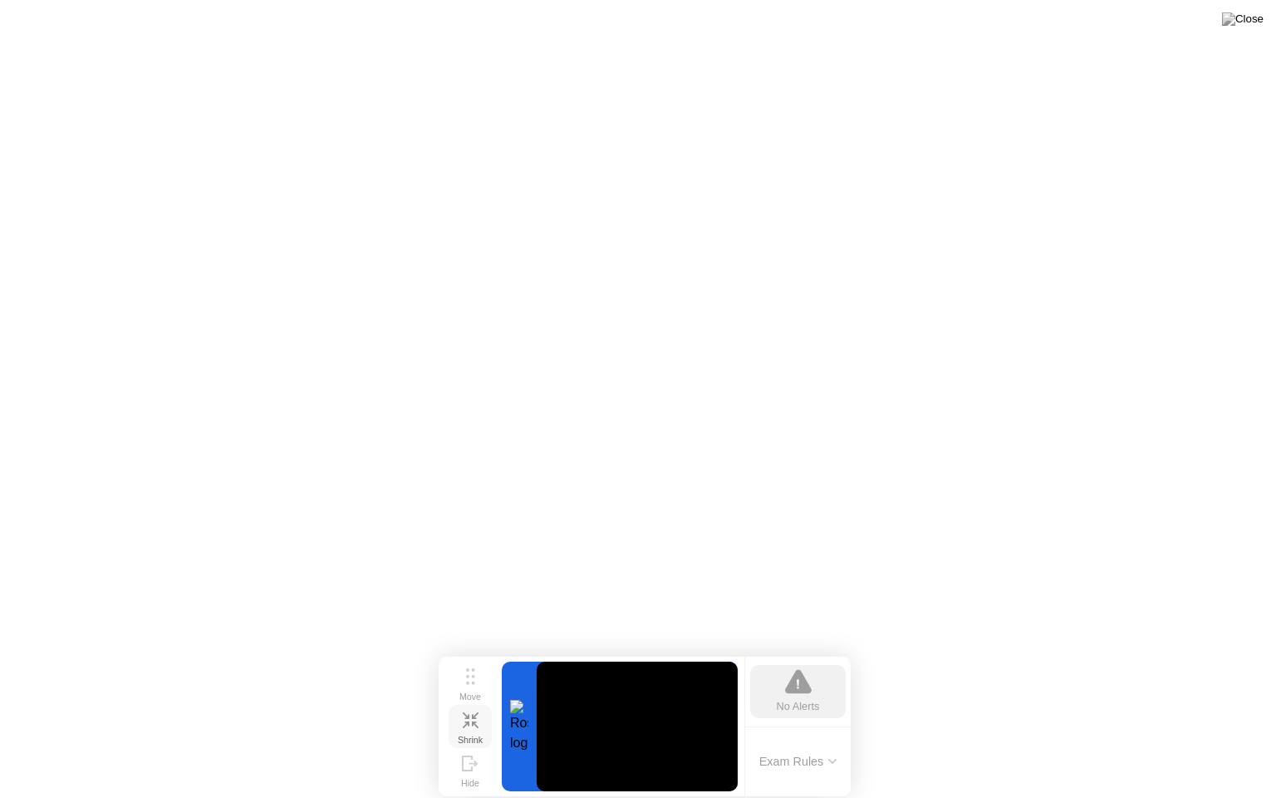
click at [805, 739] on button "Exam Rules" at bounding box center [799, 761] width 88 height 15
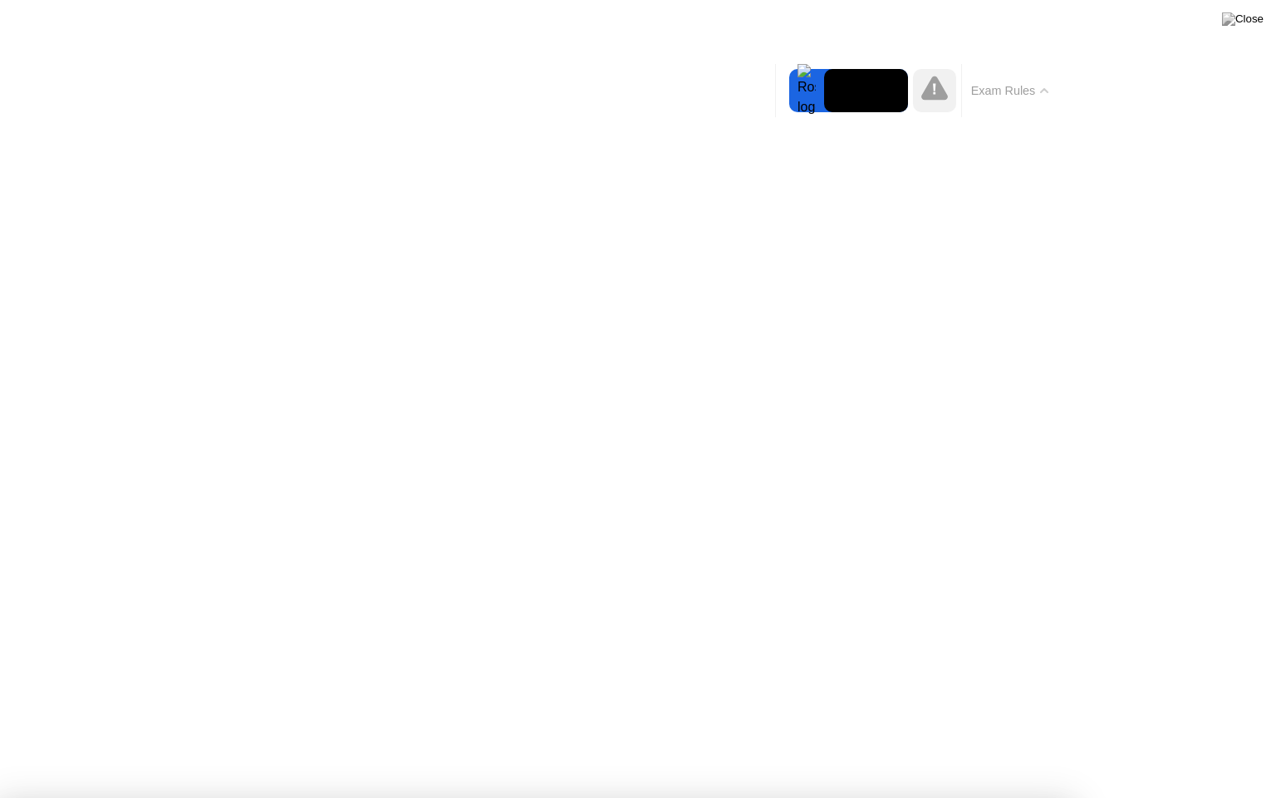
drag, startPoint x: 307, startPoint y: 278, endPoint x: 313, endPoint y: 286, distance: 10.1
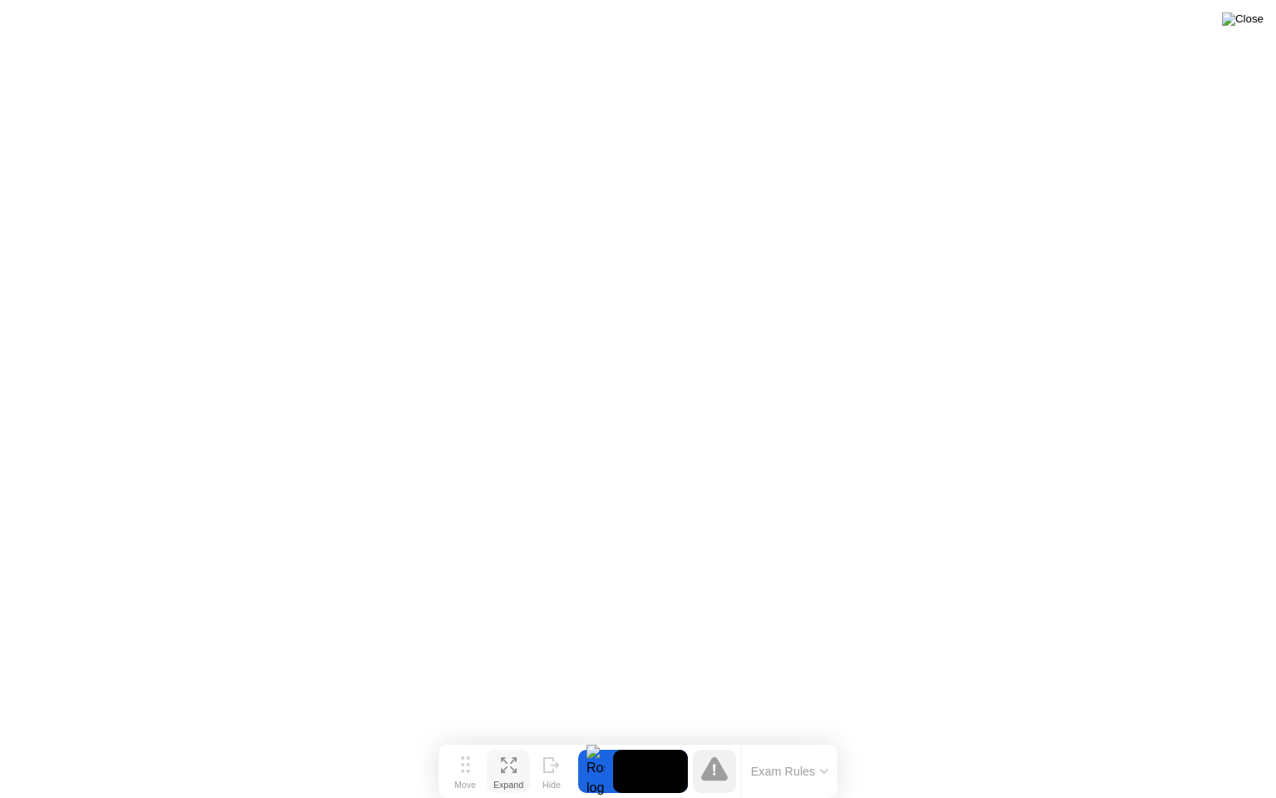
click at [1250, 19] on img at bounding box center [1243, 18] width 42 height 13
click at [602, 739] on div at bounding box center [595, 771] width 35 height 43
click at [598, 739] on div at bounding box center [595, 771] width 35 height 43
click at [628, 739] on video at bounding box center [650, 771] width 75 height 43
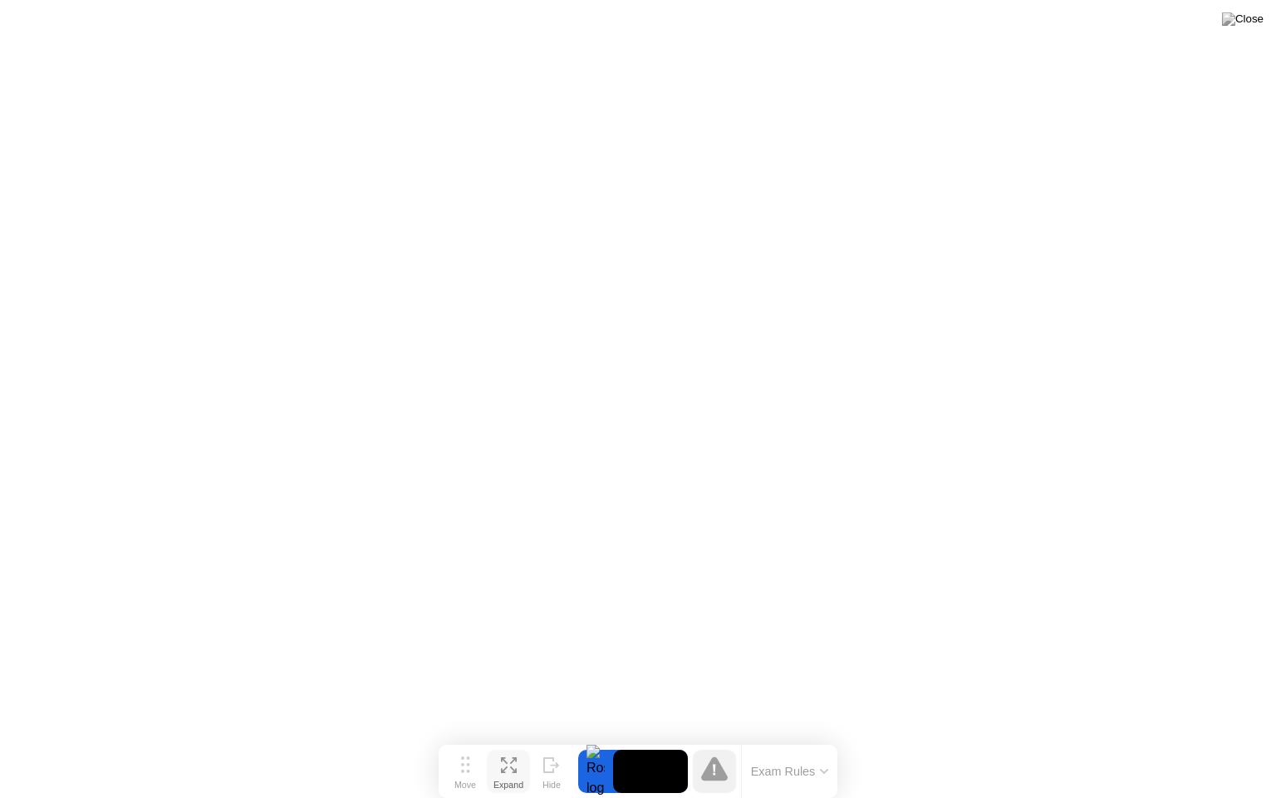
click at [709, 739] on icon at bounding box center [714, 768] width 27 height 24
click at [819, 739] on button "Exam Rules" at bounding box center [790, 771] width 88 height 15
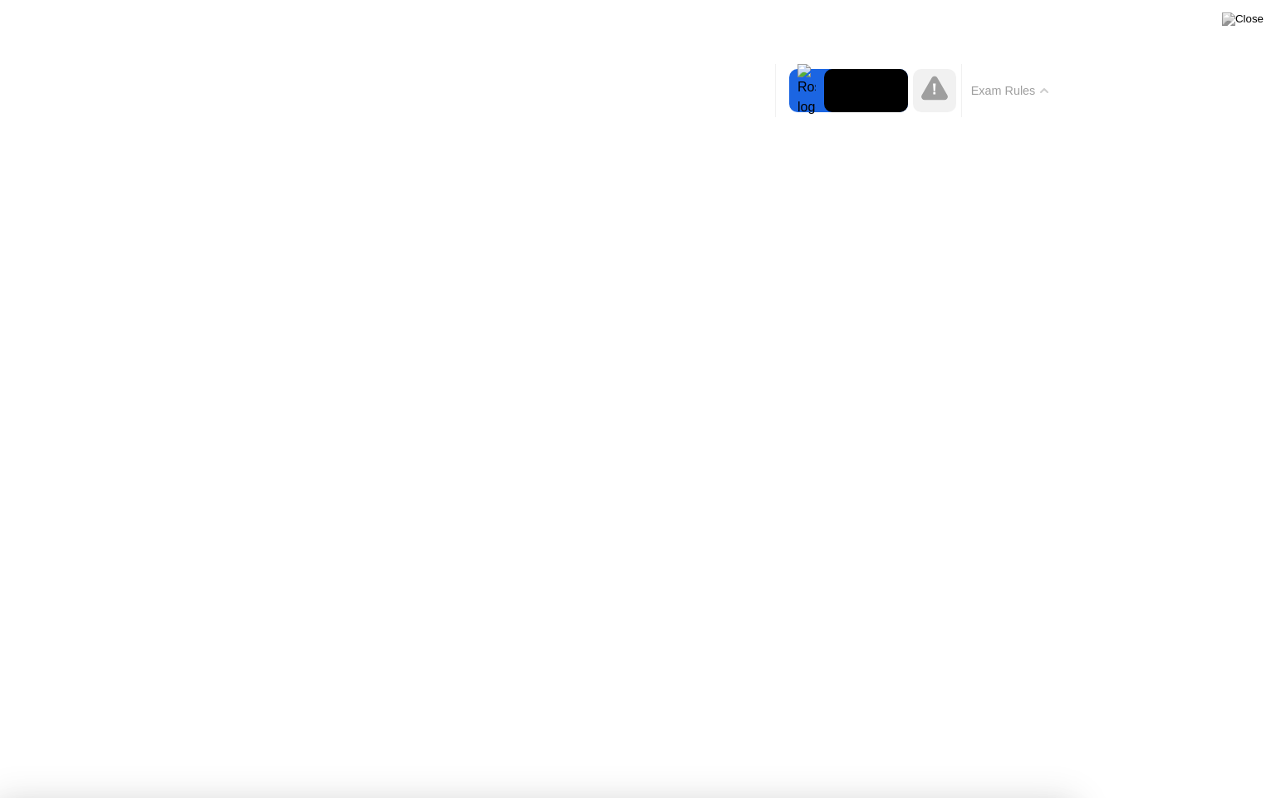
drag, startPoint x: 776, startPoint y: 214, endPoint x: 760, endPoint y: 278, distance: 65.9
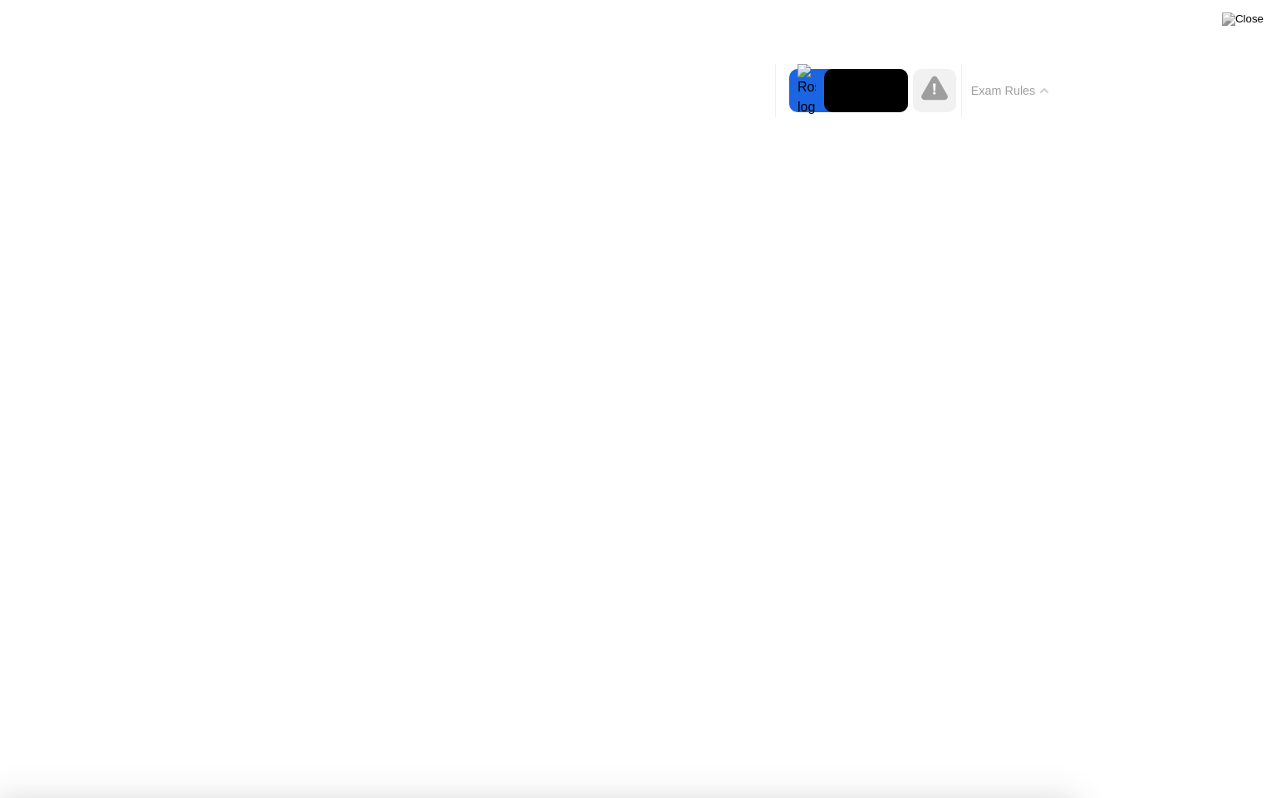
drag, startPoint x: 693, startPoint y: 253, endPoint x: 699, endPoint y: 276, distance: 23.2
click at [1017, 91] on button "Exam Rules" at bounding box center [1010, 90] width 88 height 15
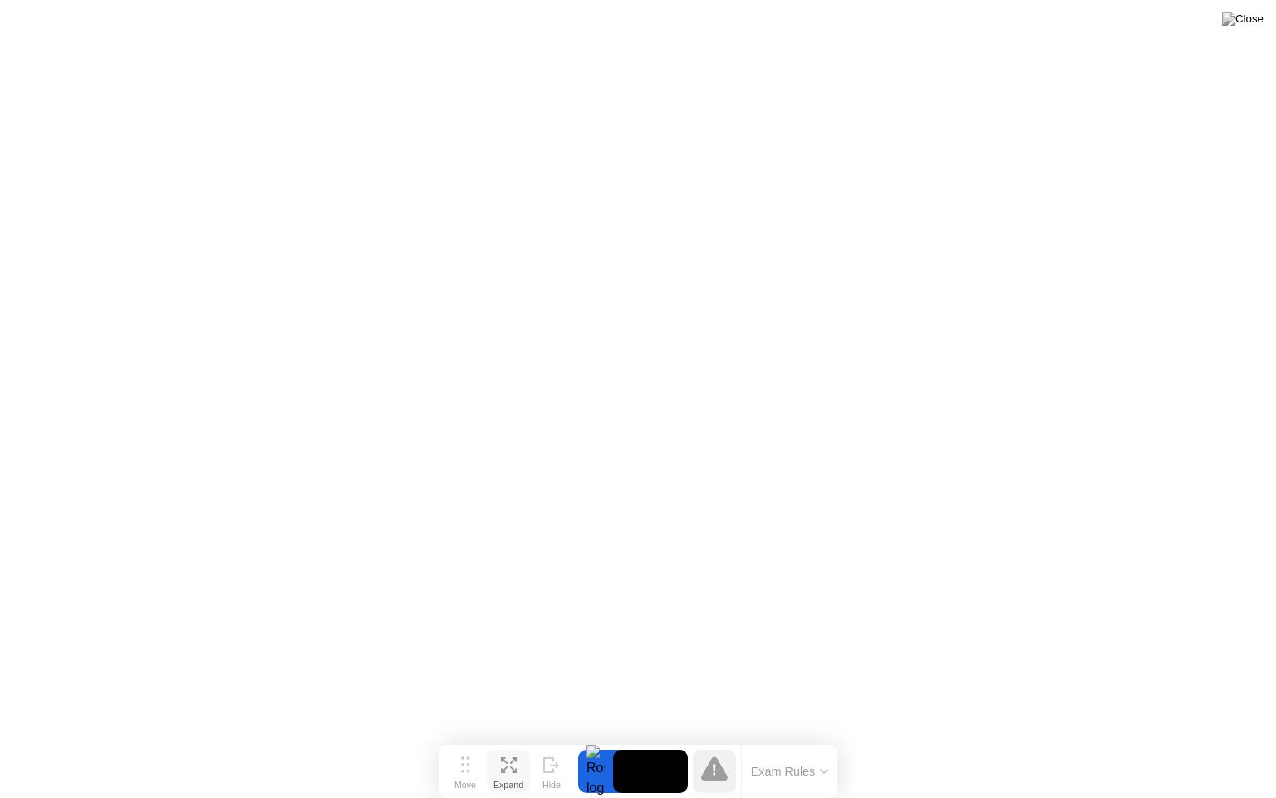
click at [806, 739] on button "Exam Rules" at bounding box center [790, 771] width 88 height 15
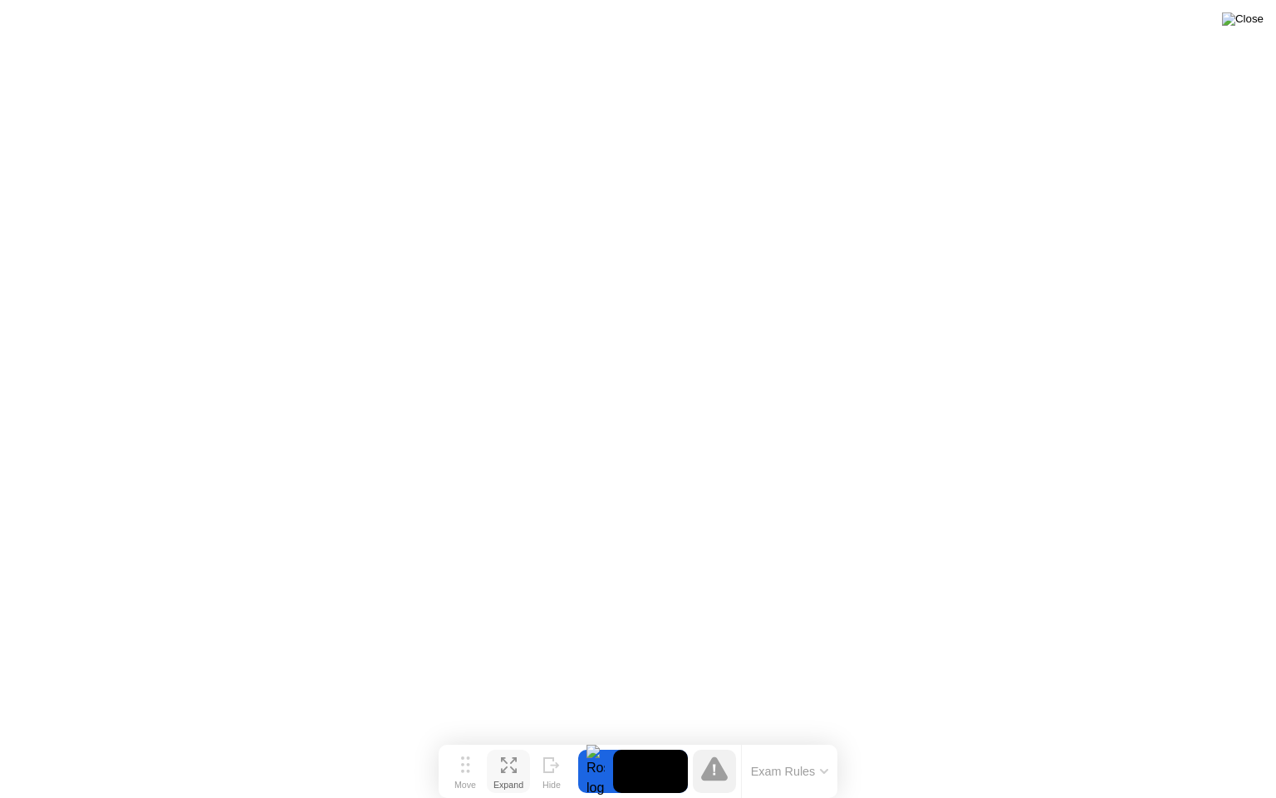
click at [1253, 19] on img at bounding box center [1243, 18] width 42 height 13
